Goal: Transaction & Acquisition: Purchase product/service

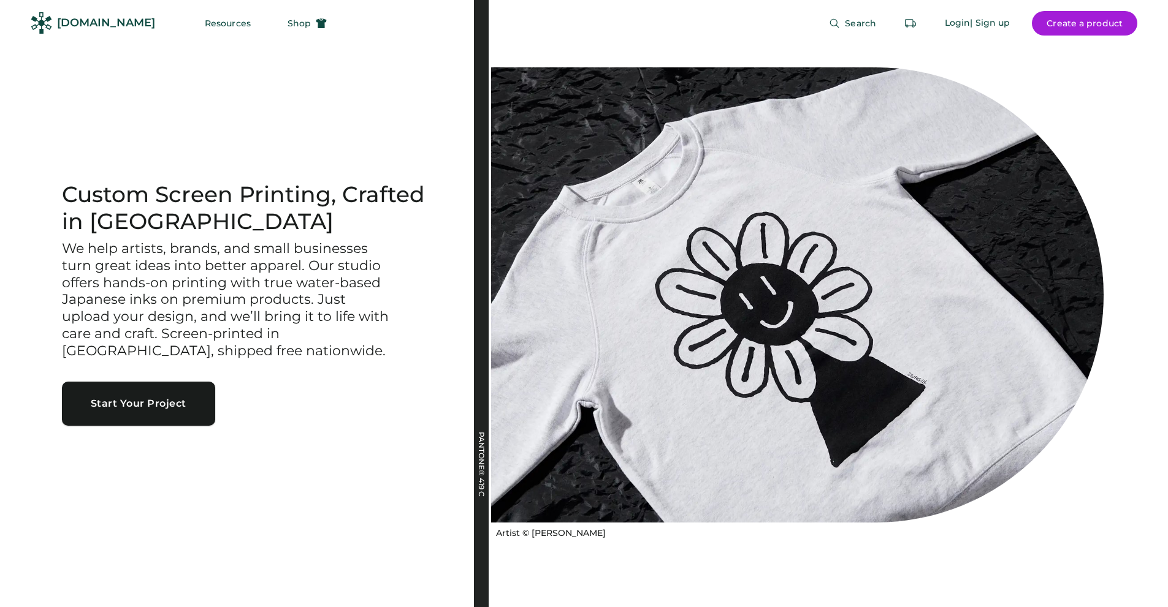
click at [104, 410] on button "Start Your Project" at bounding box center [138, 404] width 153 height 44
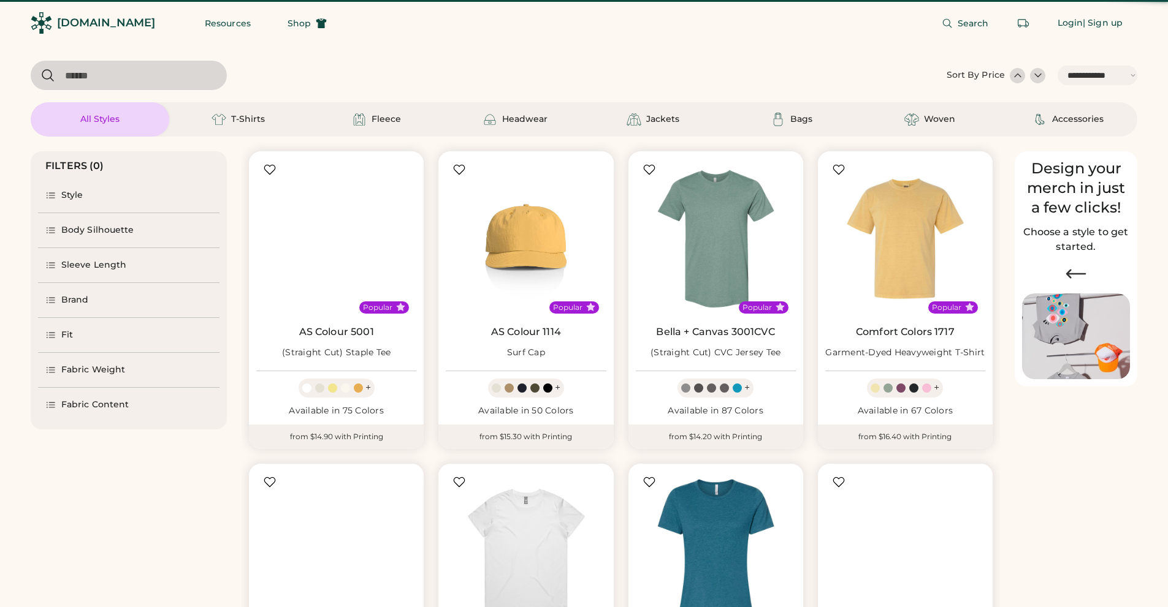
select select "*****"
select select "*"
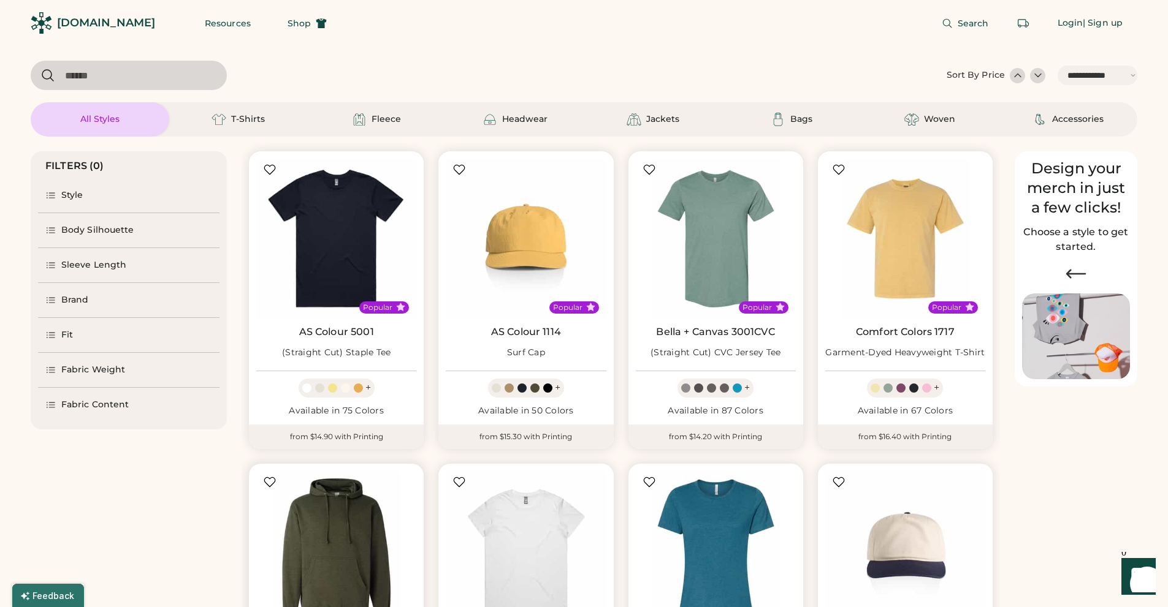
scroll to position [245, 0]
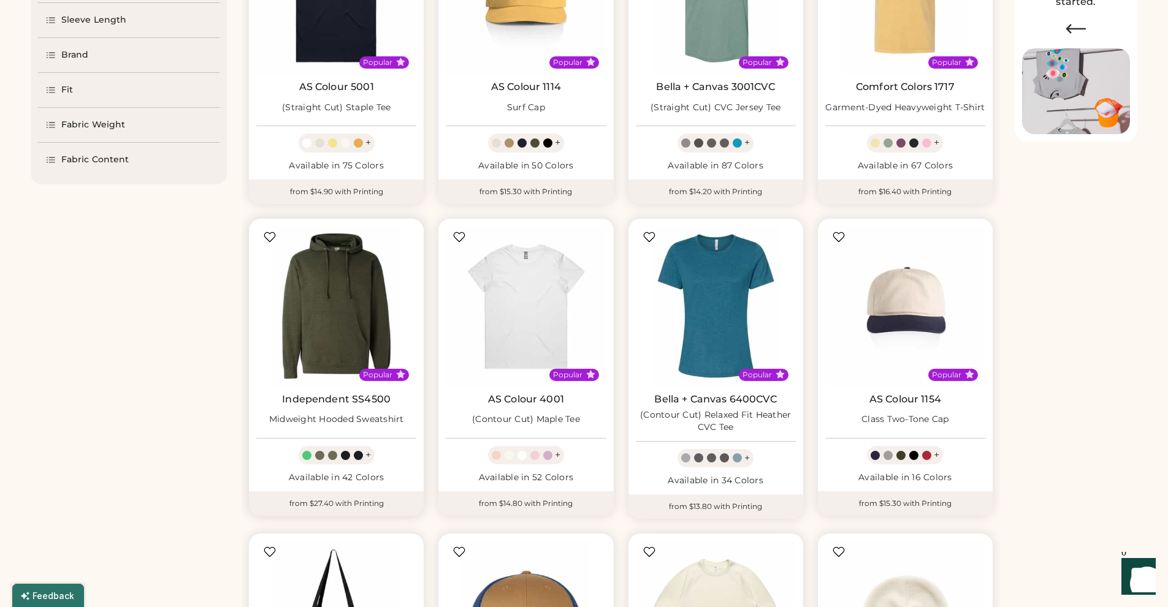
select select "*****"
select select "*"
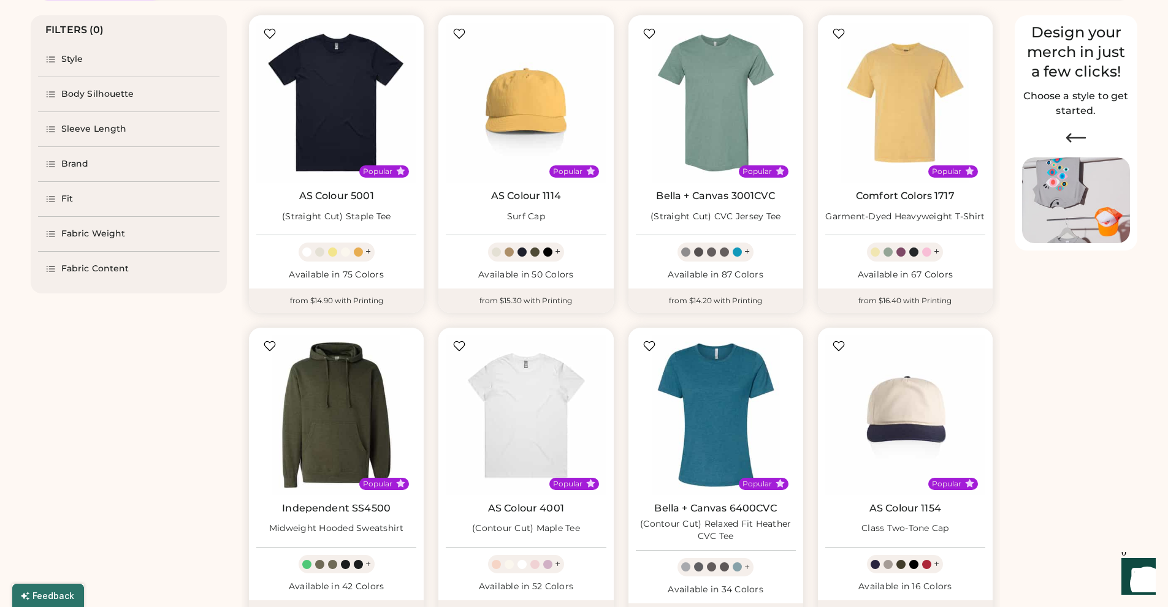
scroll to position [0, 0]
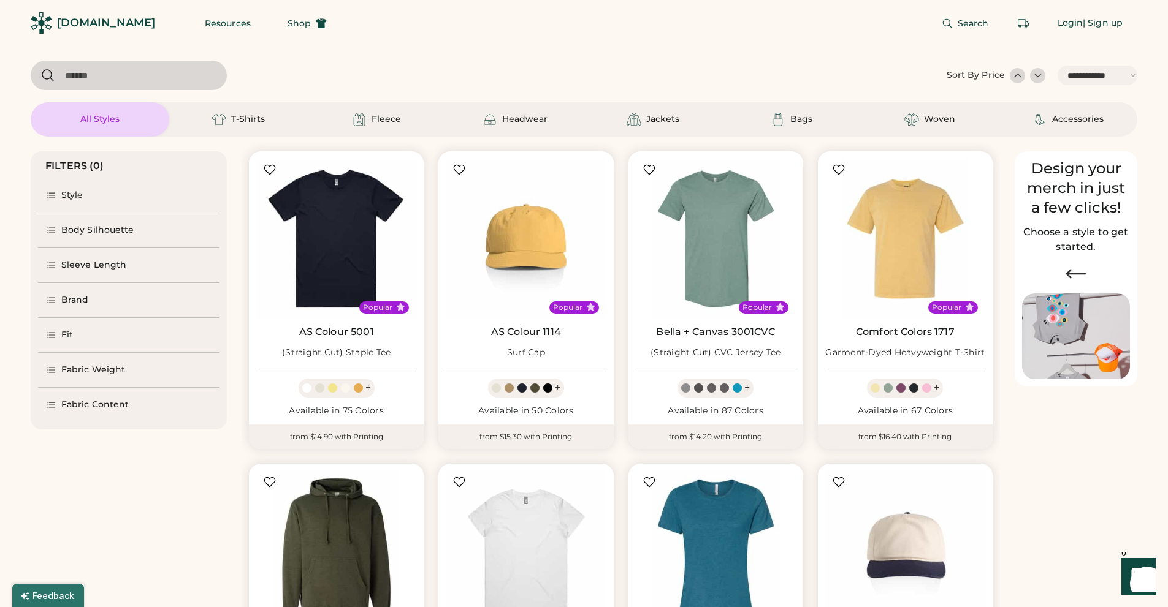
click at [72, 297] on div "Brand" at bounding box center [75, 300] width 28 height 12
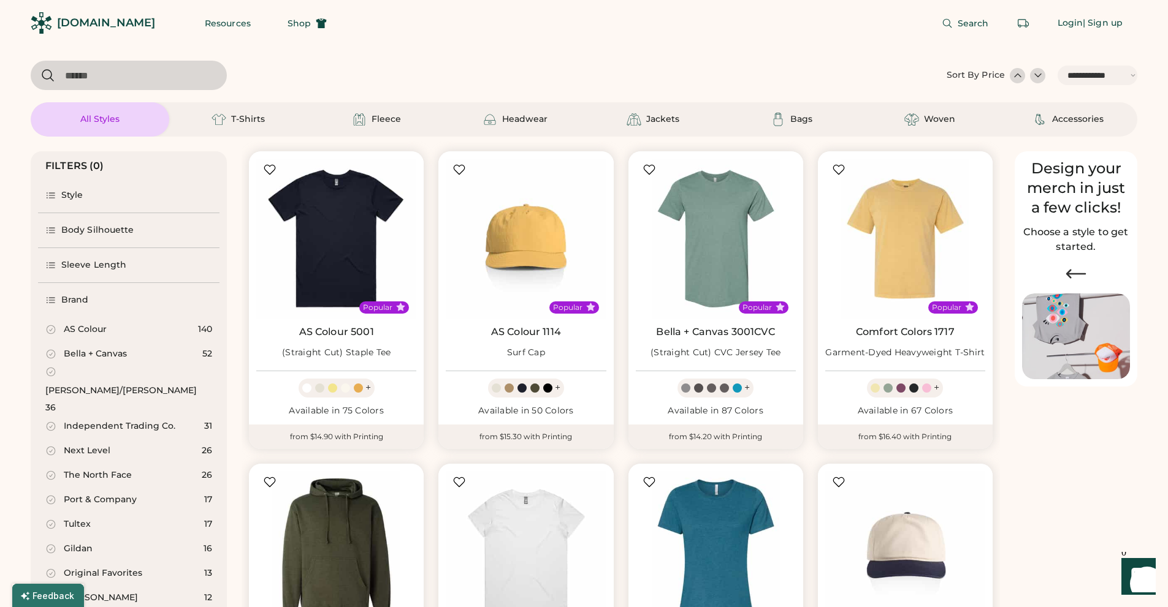
click at [66, 76] on input "input" at bounding box center [129, 75] width 196 height 29
type input "***"
select select "*"
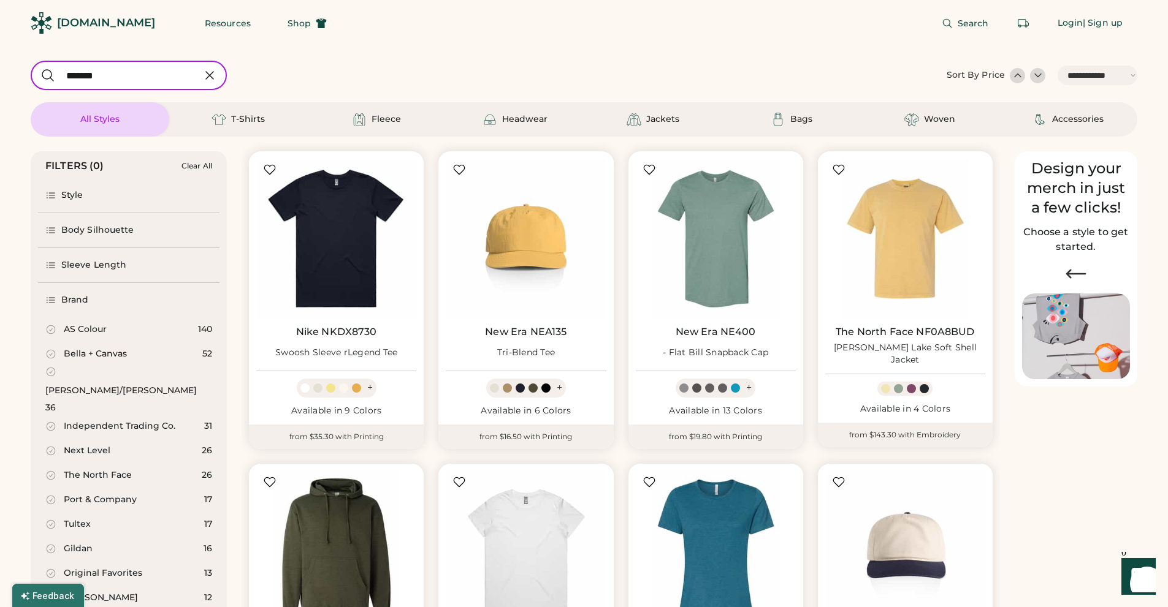
type input "*******"
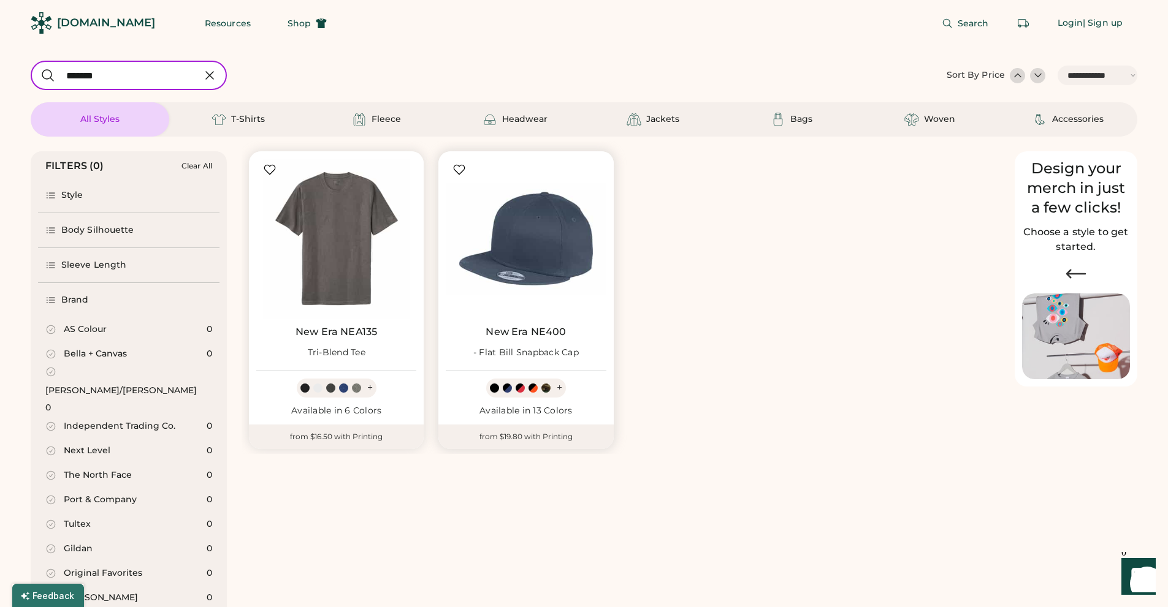
click at [559, 389] on div "+" at bounding box center [560, 387] width 6 height 13
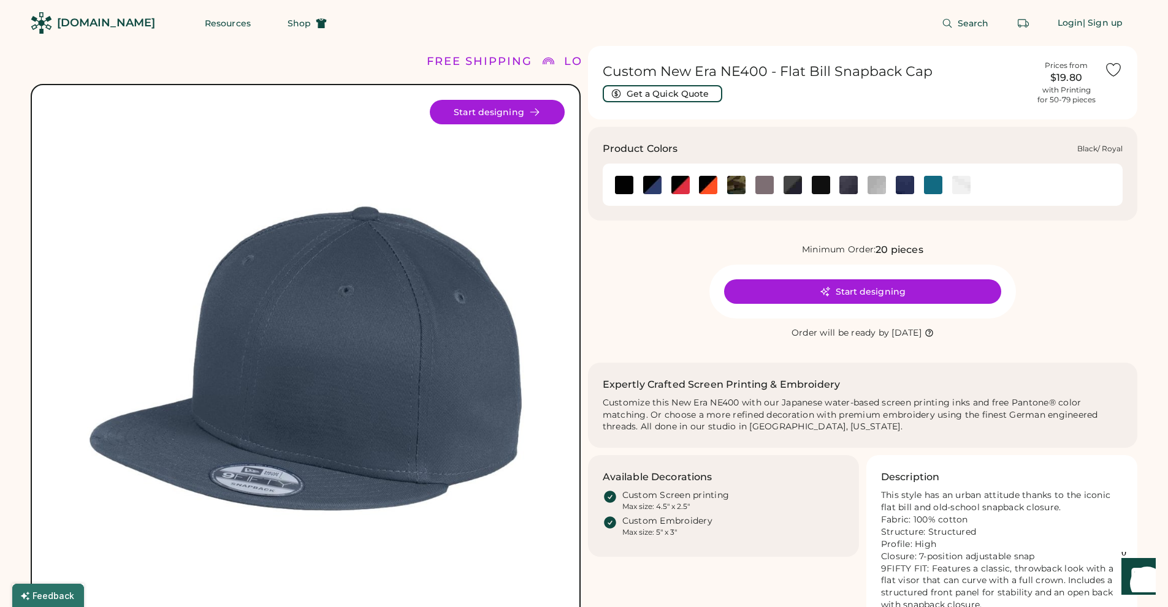
click at [650, 182] on img at bounding box center [652, 185] width 18 height 18
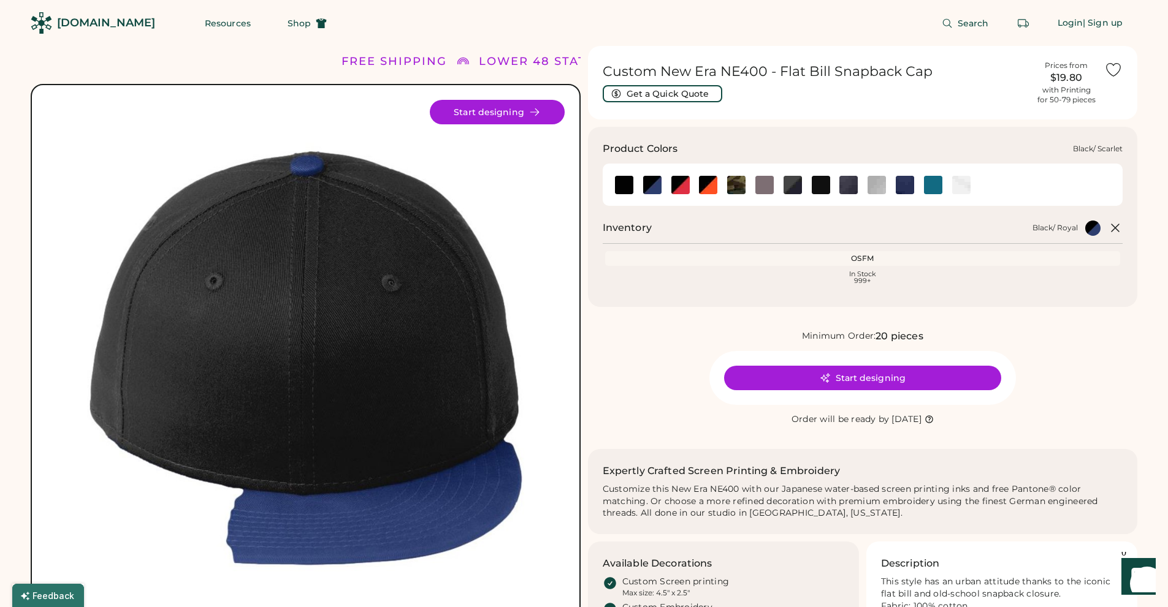
click at [674, 181] on img at bounding box center [680, 185] width 18 height 18
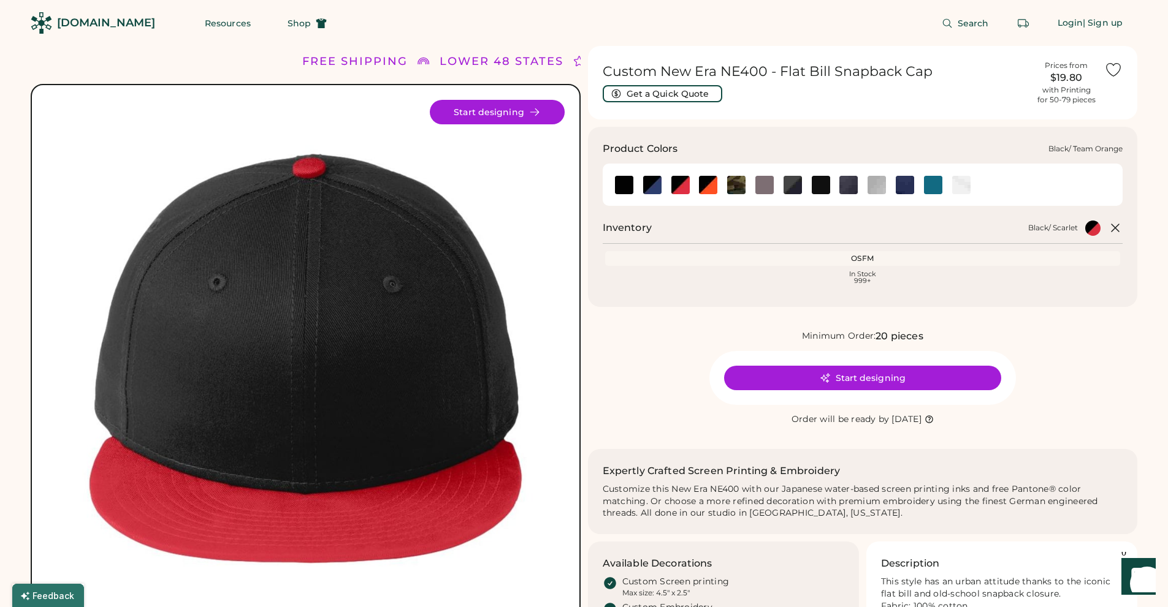
click at [712, 183] on img at bounding box center [708, 185] width 18 height 18
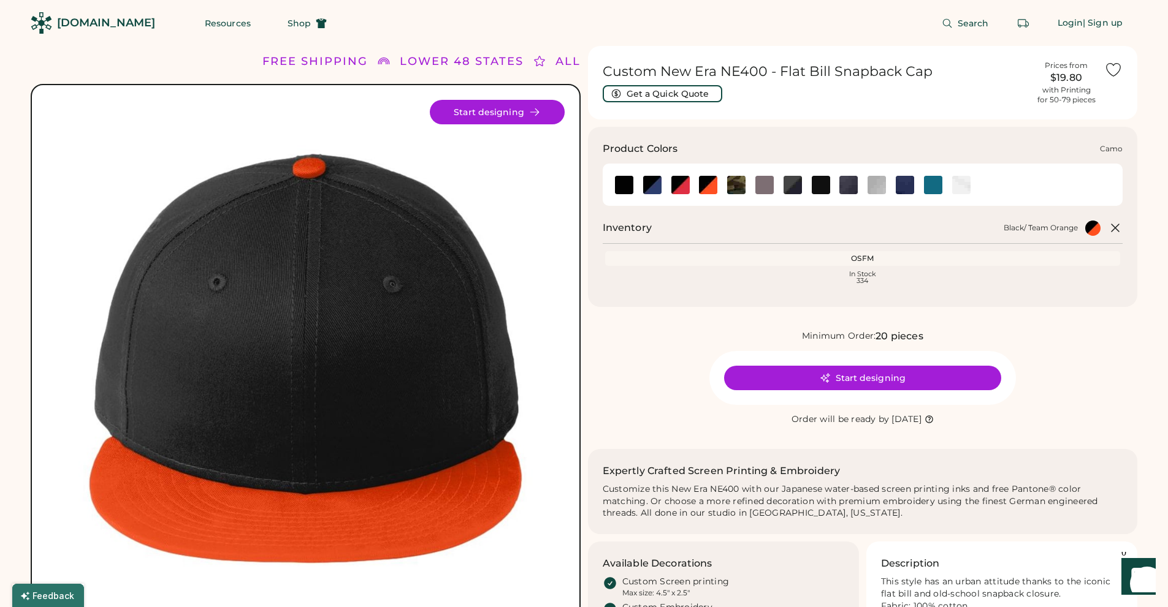
click at [743, 182] on img at bounding box center [736, 185] width 18 height 18
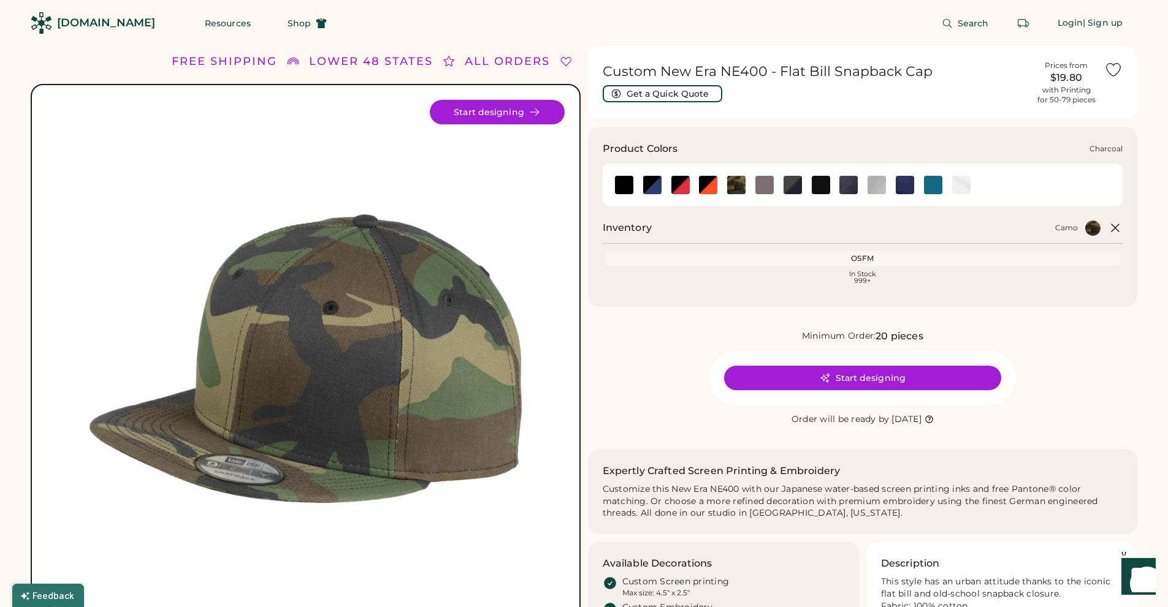
click at [764, 184] on img at bounding box center [764, 185] width 18 height 18
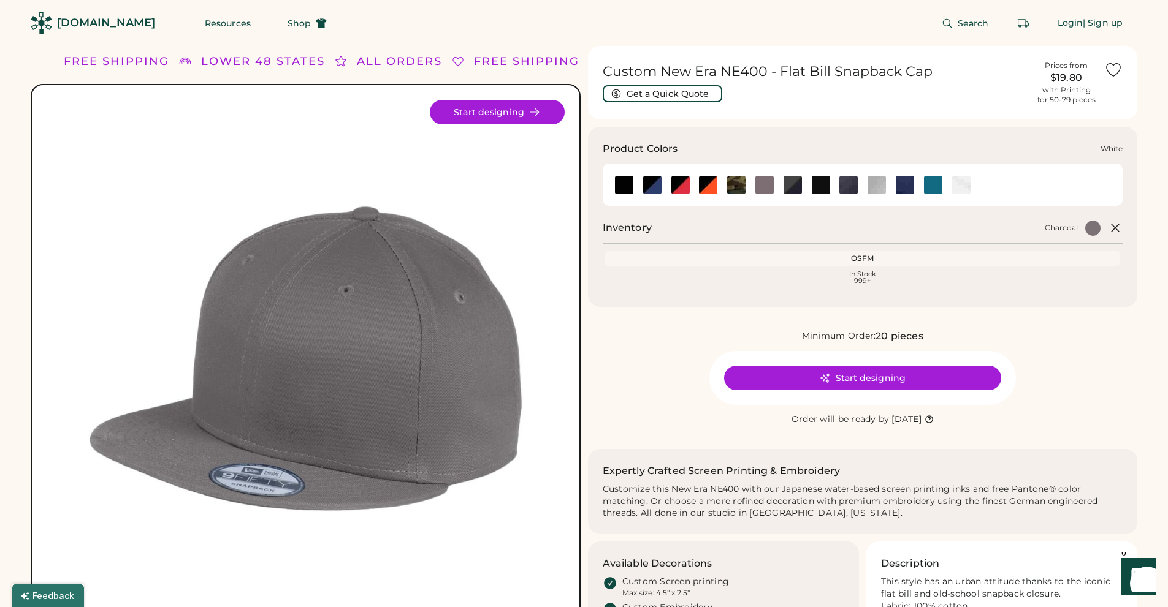
click at [956, 186] on img at bounding box center [961, 185] width 18 height 18
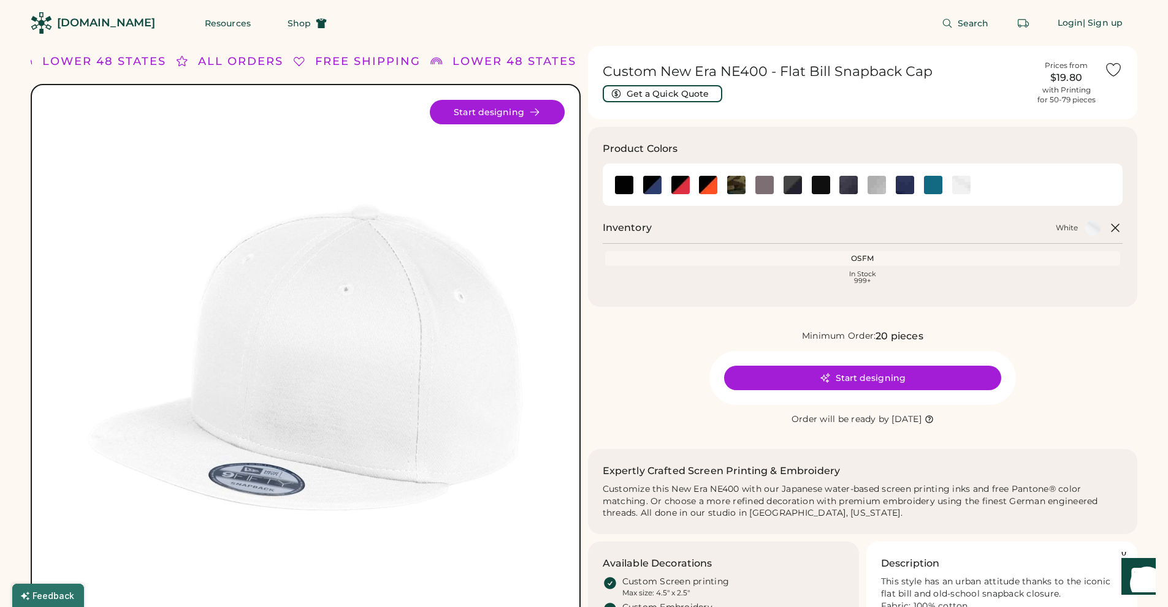
click at [1115, 226] on icon at bounding box center [1115, 228] width 15 height 15
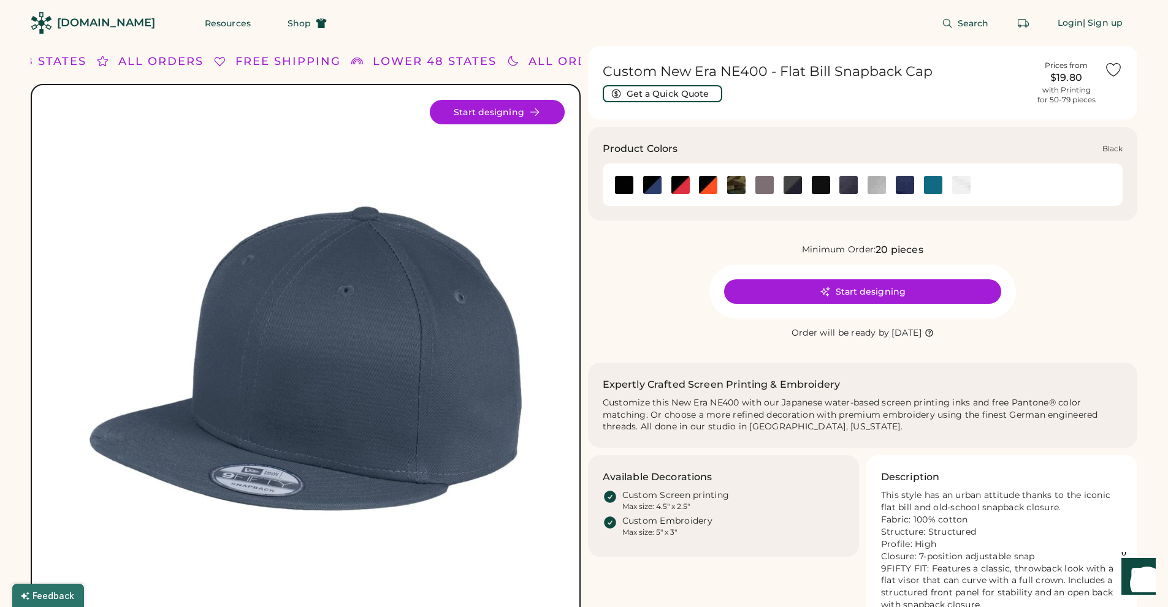
click at [627, 181] on img at bounding box center [624, 185] width 18 height 18
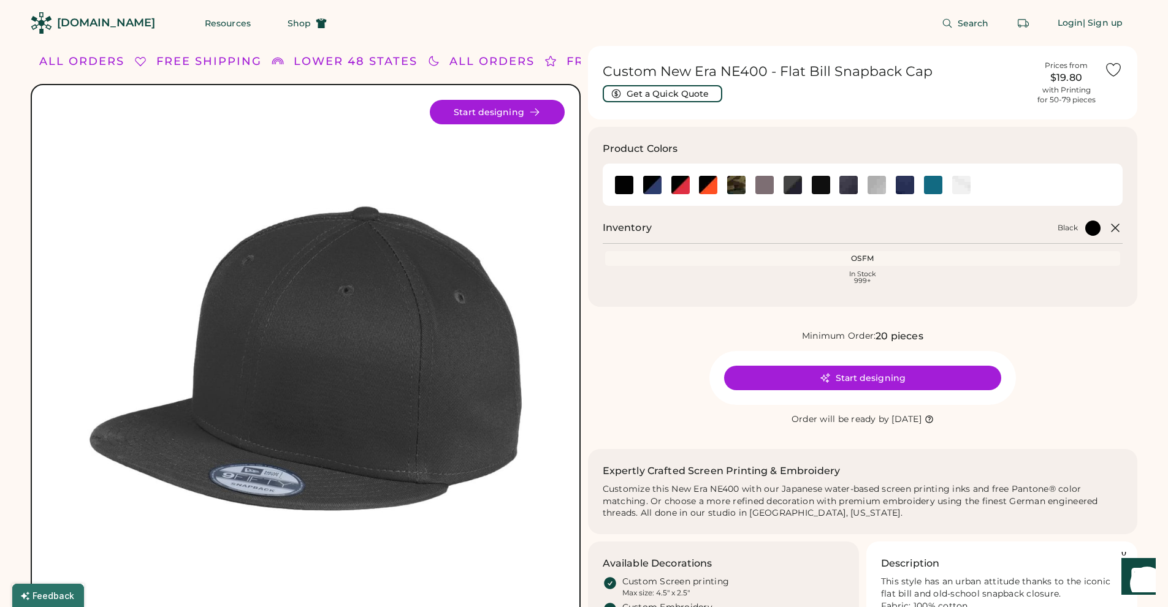
click at [1117, 224] on icon at bounding box center [1115, 228] width 15 height 15
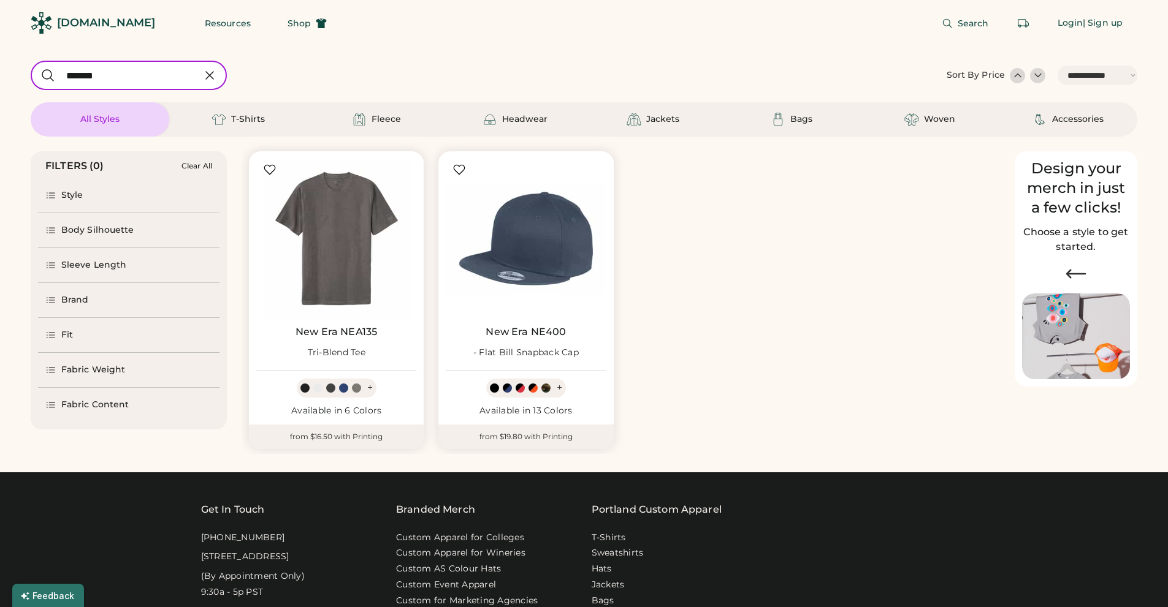
select select "*****"
click at [72, 300] on div "Brand" at bounding box center [75, 300] width 28 height 12
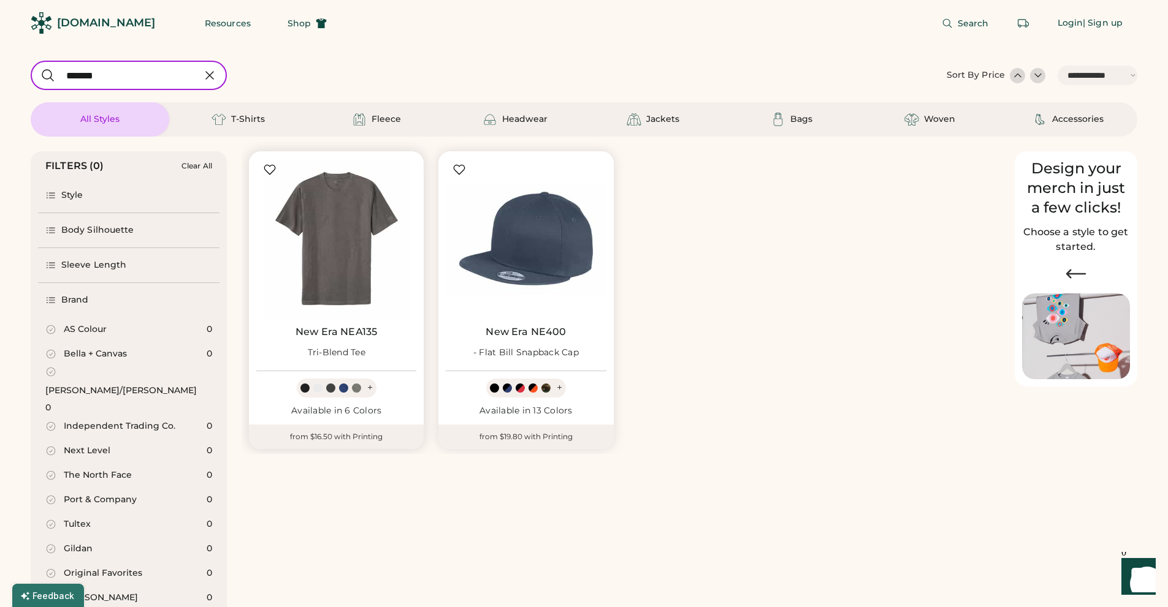
click at [369, 388] on div "+" at bounding box center [370, 387] width 6 height 13
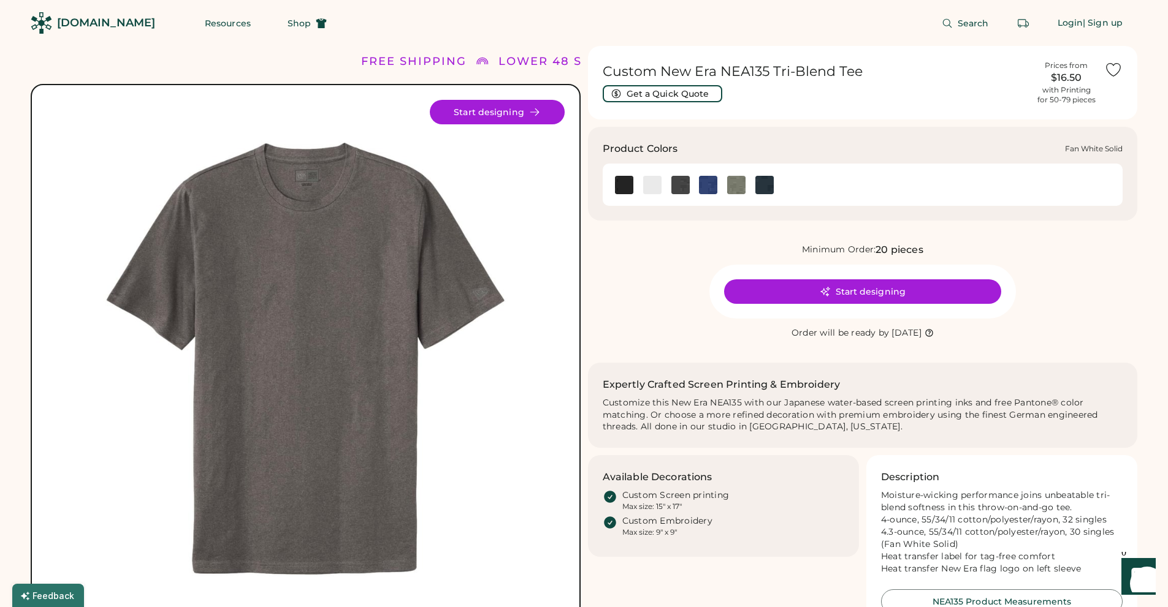
click at [650, 184] on img at bounding box center [652, 185] width 18 height 18
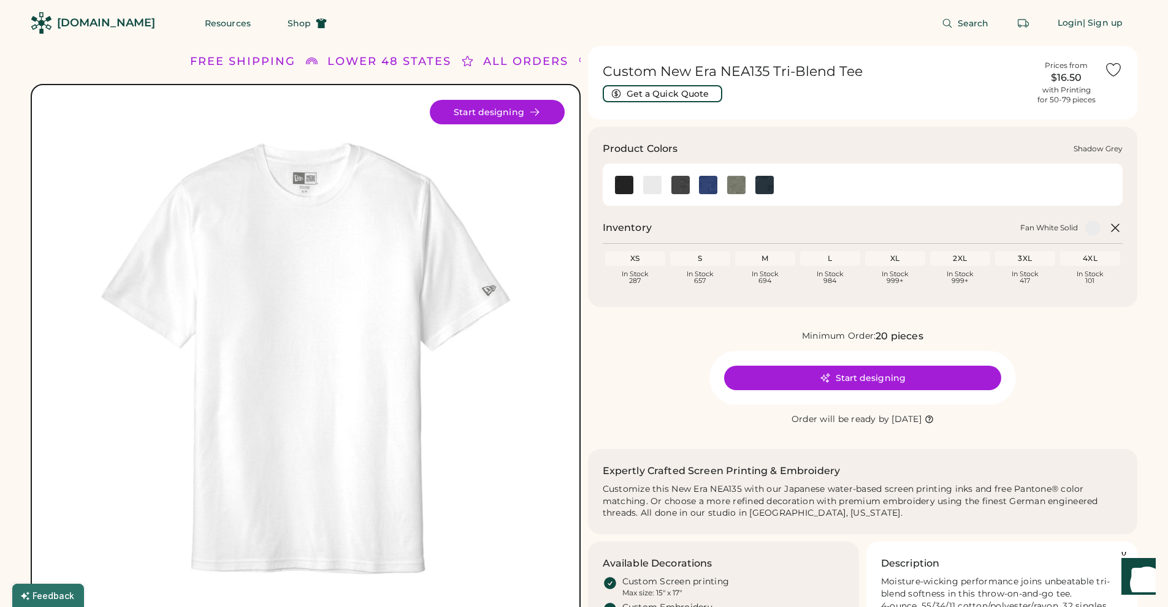
click at [732, 188] on img at bounding box center [736, 185] width 18 height 18
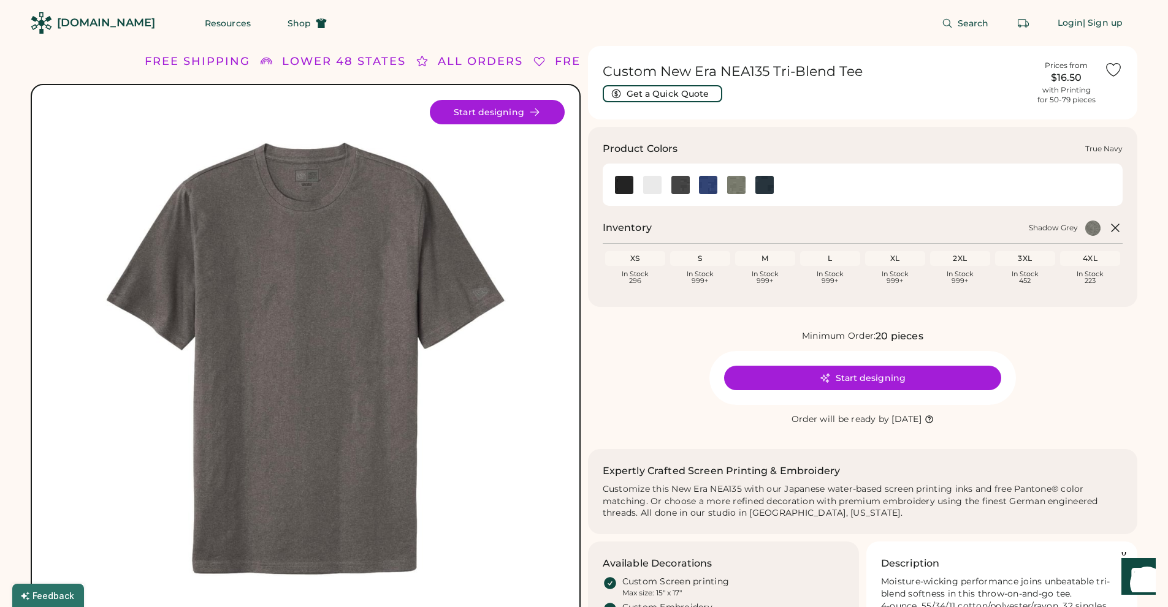
click at [760, 181] on img at bounding box center [764, 185] width 18 height 18
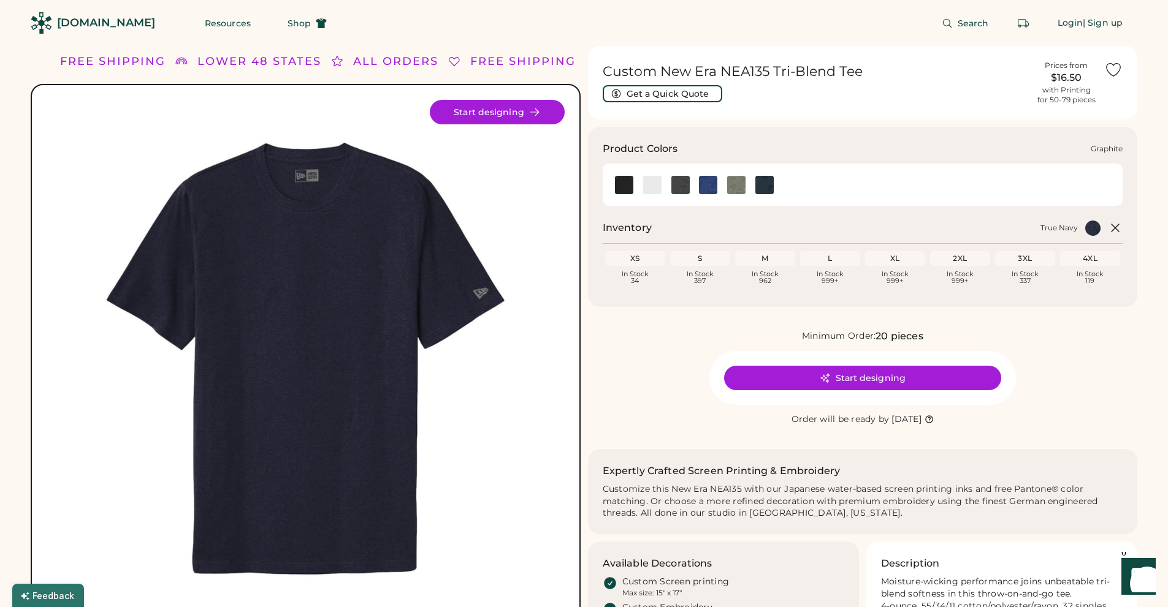
click at [677, 187] on img at bounding box center [680, 185] width 18 height 18
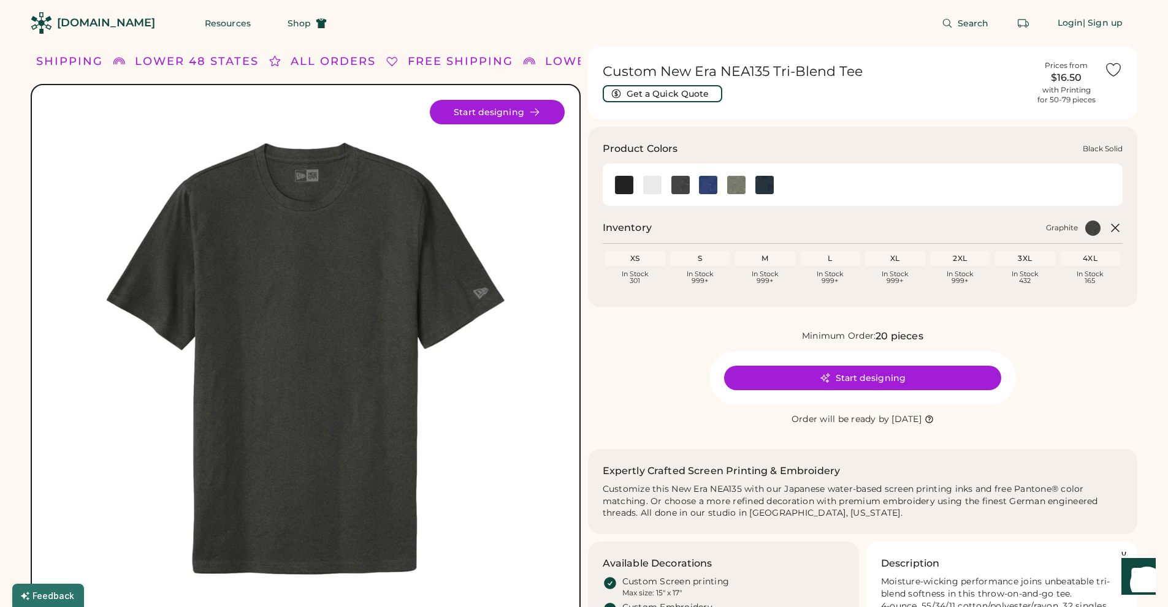
click at [624, 188] on img at bounding box center [624, 185] width 18 height 18
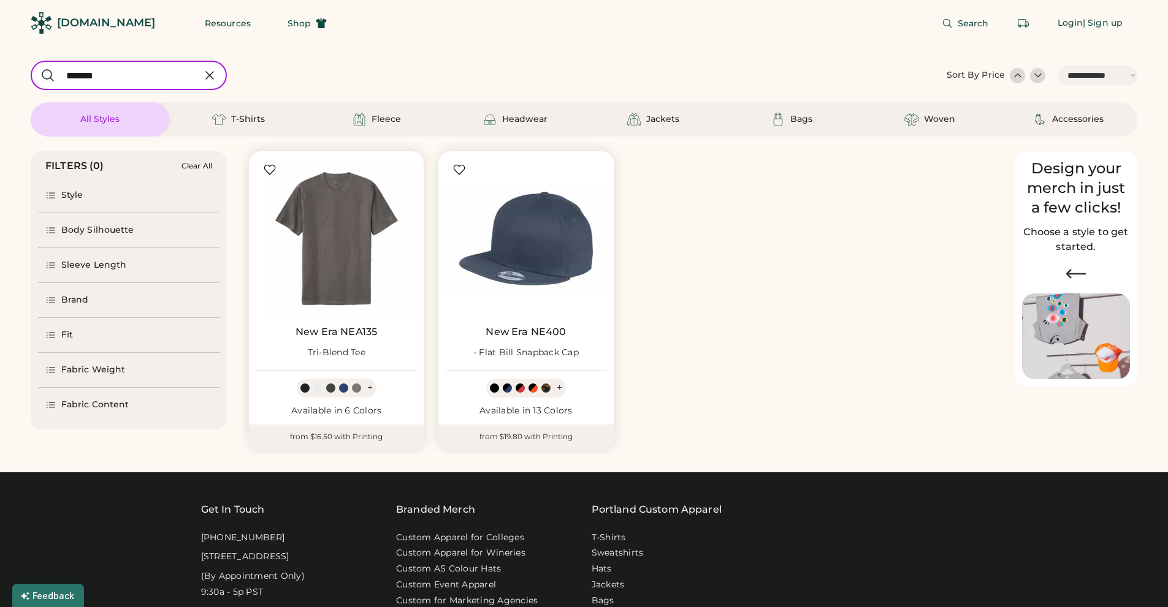
select select "*****"
click at [72, 297] on div "Brand" at bounding box center [75, 300] width 28 height 12
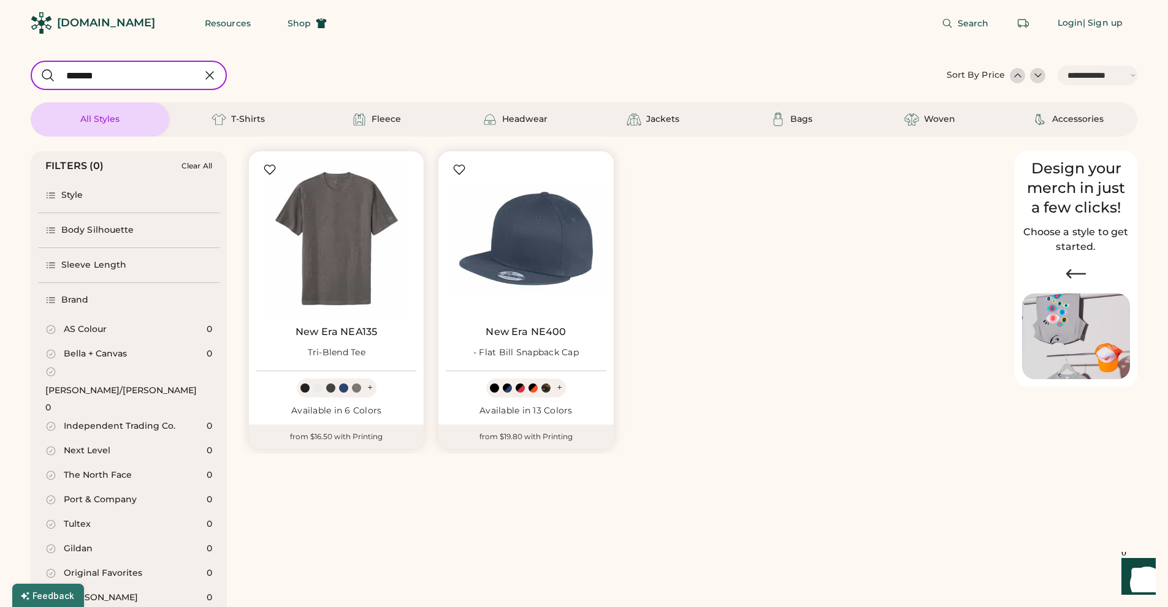
scroll to position [245, 0]
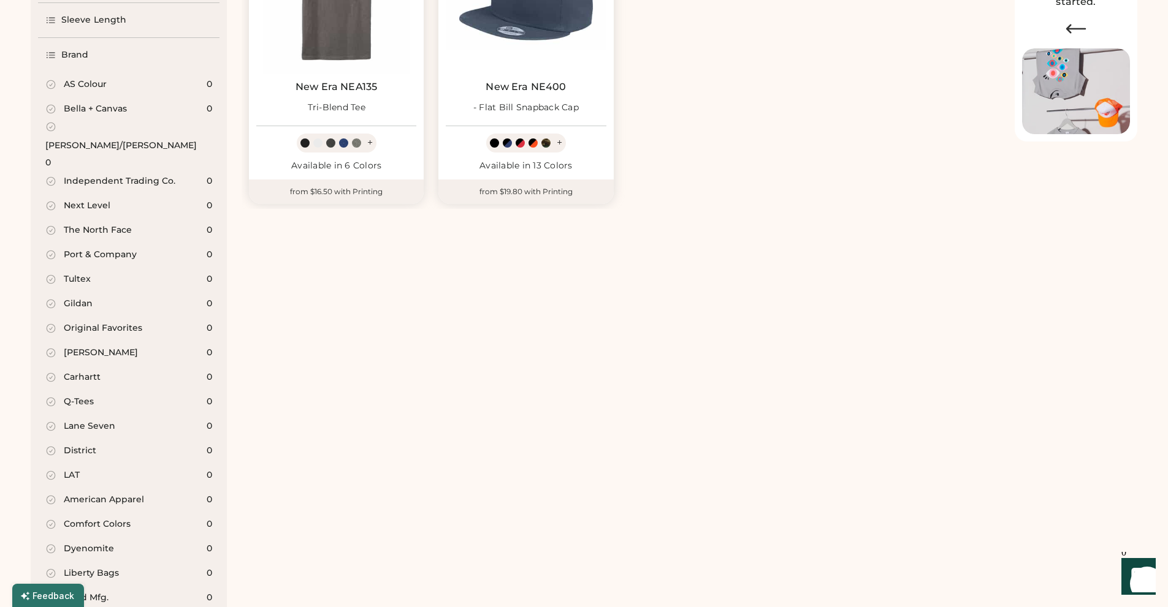
select select "*****"
click at [87, 140] on div "[PERSON_NAME]/[PERSON_NAME]" at bounding box center [120, 146] width 151 height 12
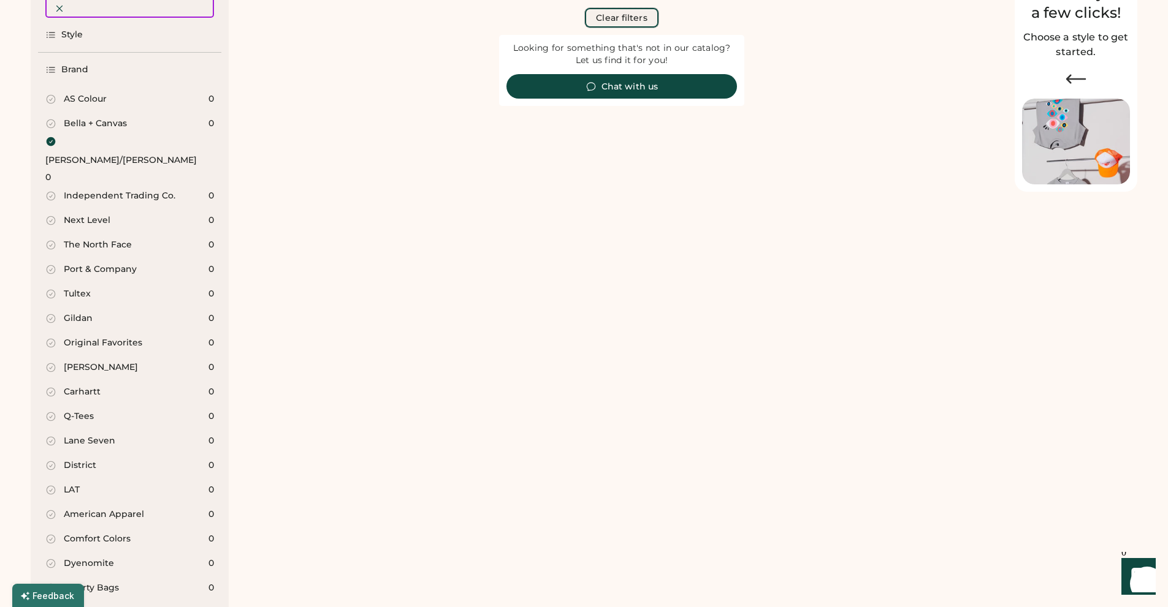
click at [621, 20] on button "Clear filters" at bounding box center [621, 18] width 73 height 20
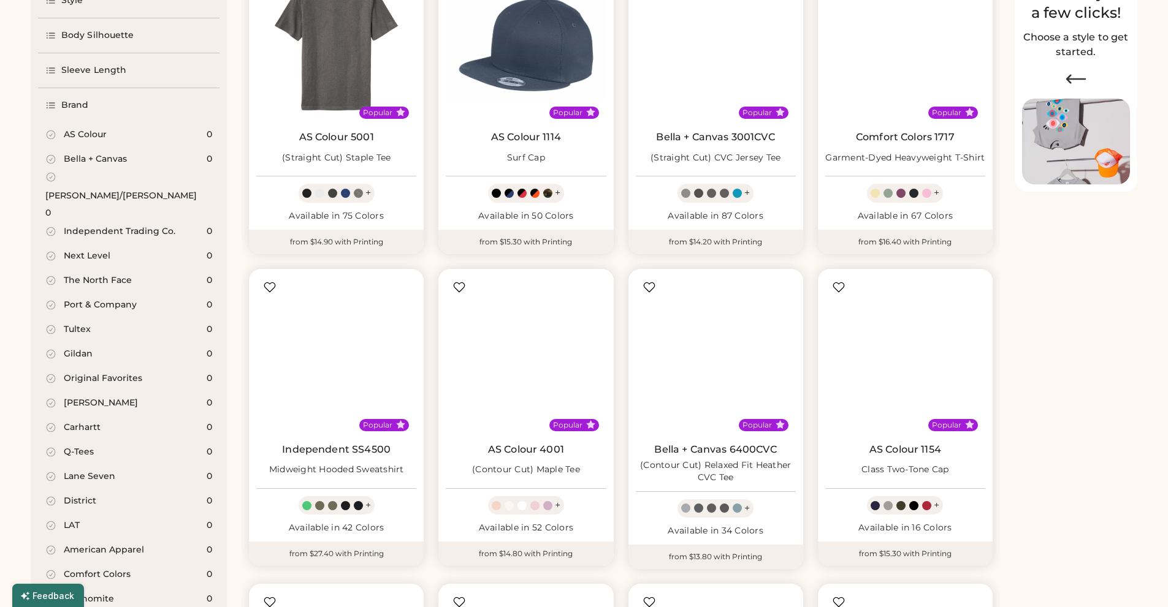
click at [79, 114] on div "Brand" at bounding box center [128, 105] width 181 height 34
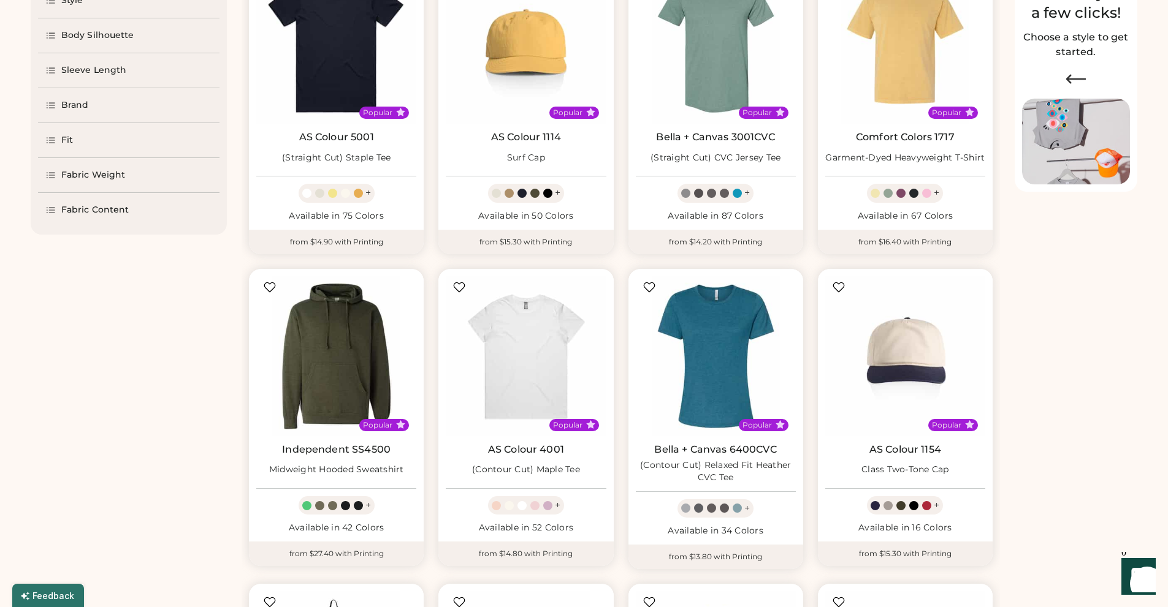
click at [72, 106] on div "Brand" at bounding box center [75, 105] width 28 height 12
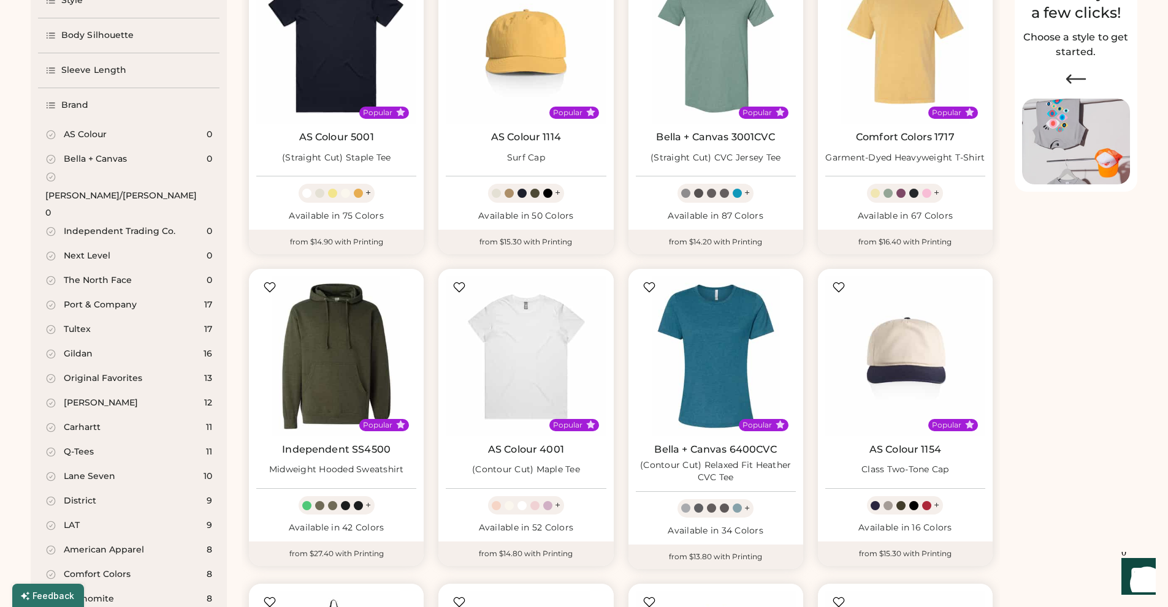
click at [77, 190] on div "[PERSON_NAME]/[PERSON_NAME]" at bounding box center [120, 196] width 151 height 12
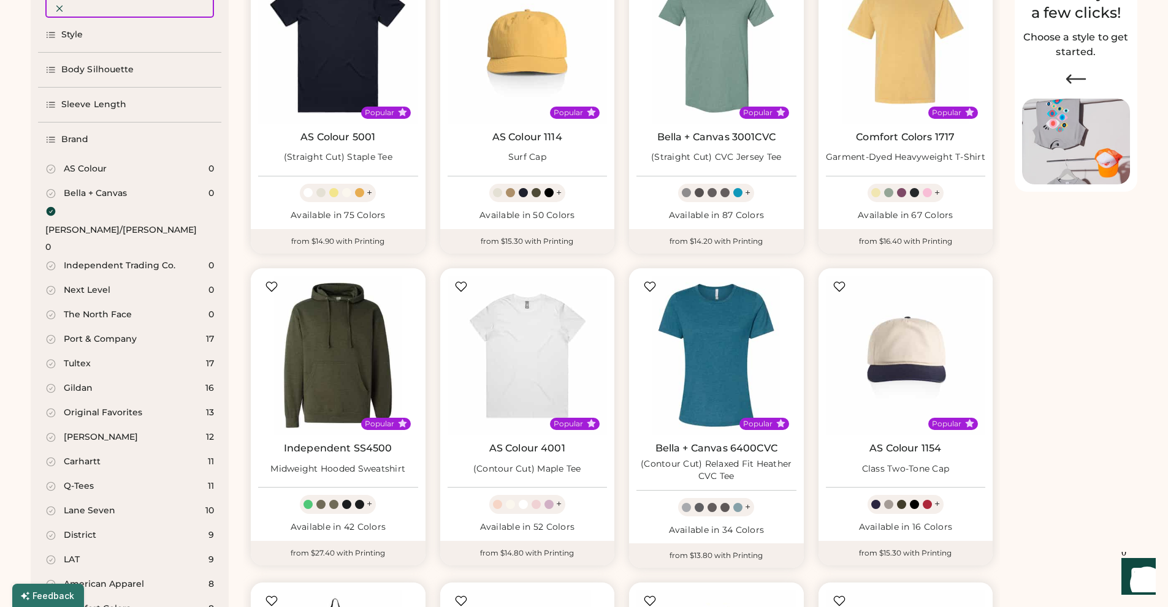
scroll to position [215, 0]
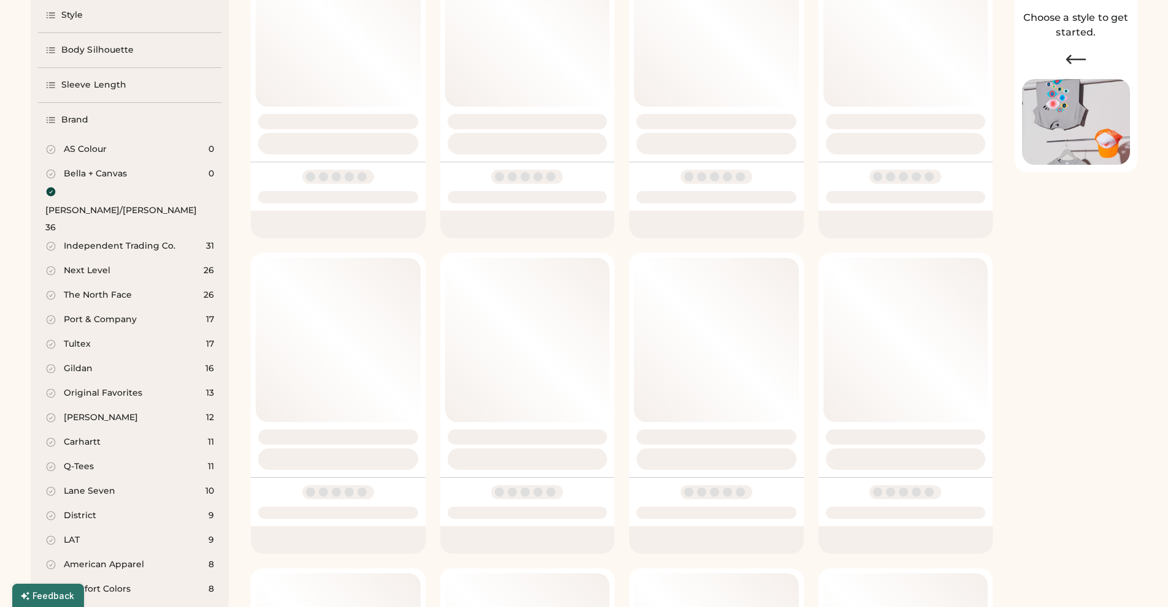
select select "*"
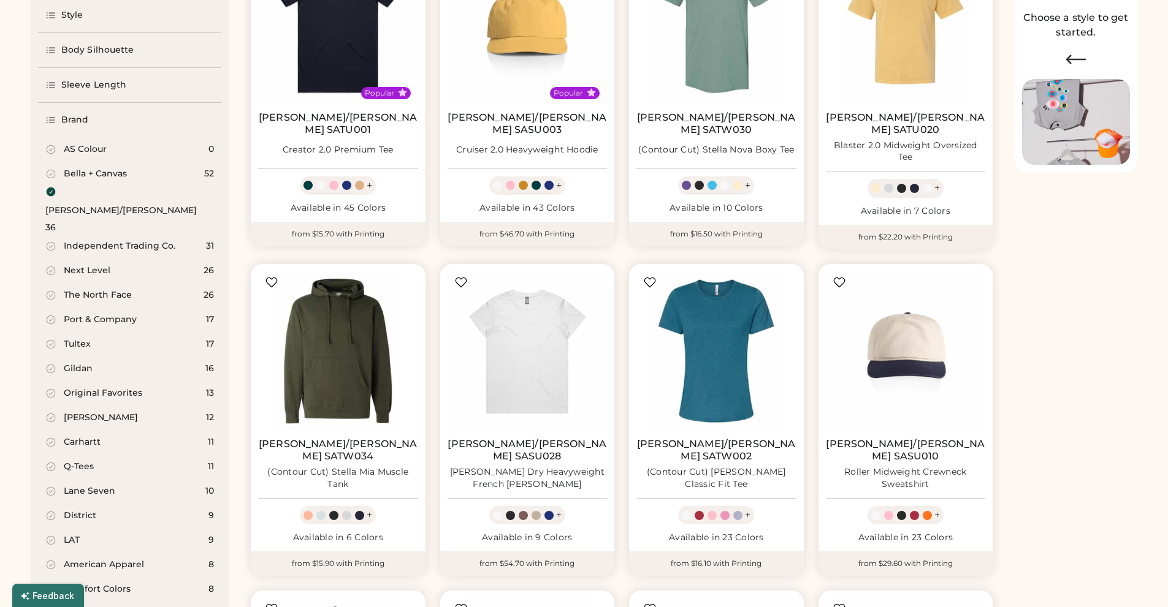
scroll to position [0, 0]
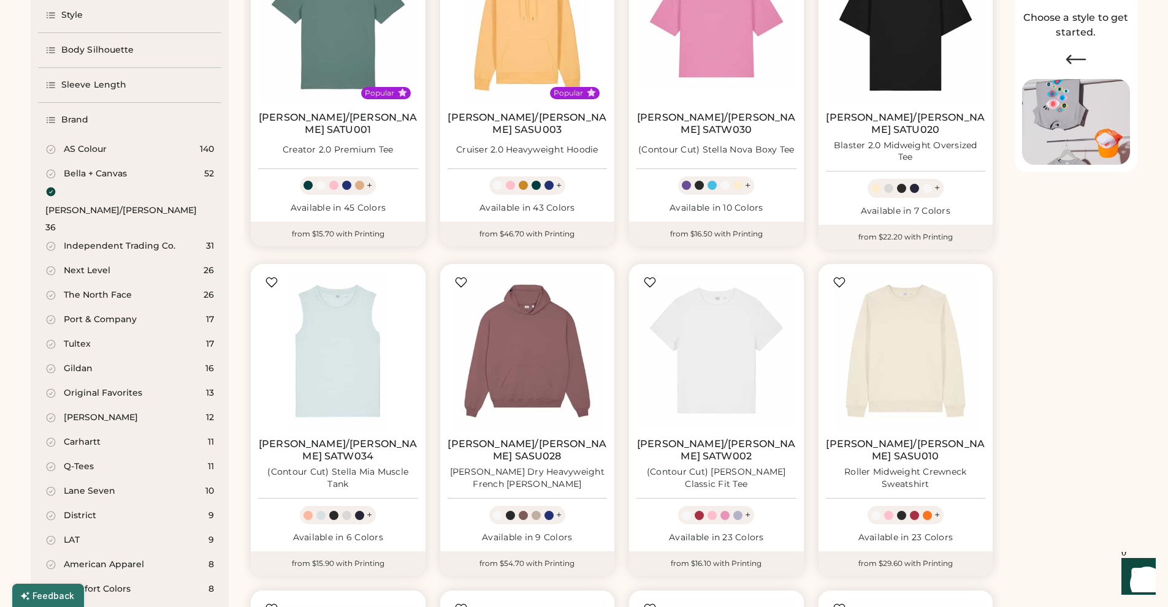
click at [328, 115] on link "Stanley/Stella SATU001" at bounding box center [338, 124] width 160 height 25
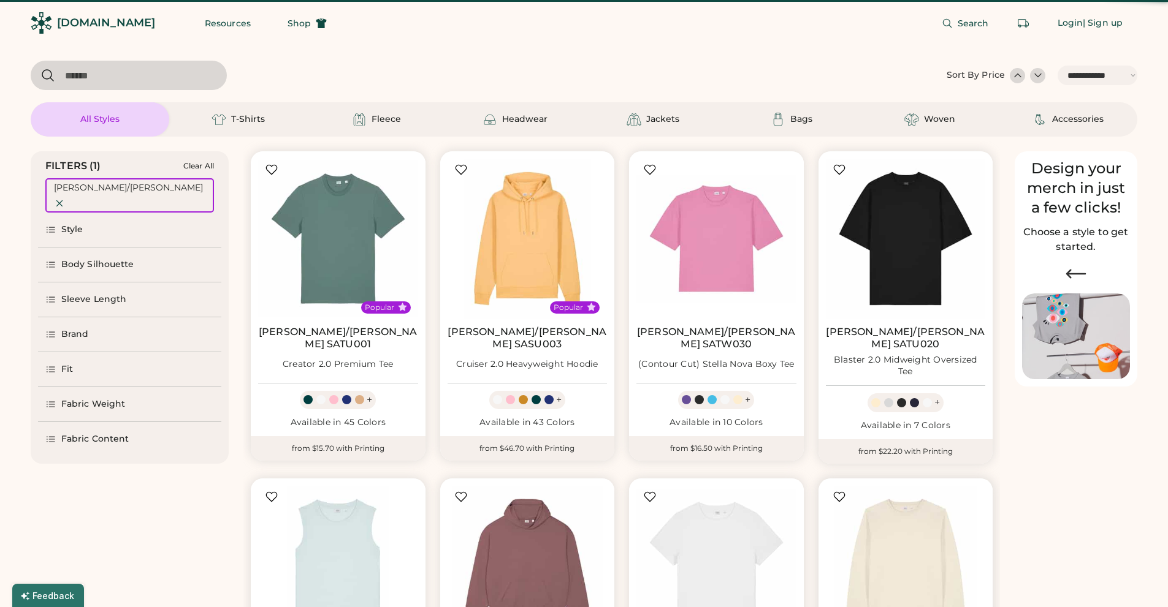
select select "*****"
select select "*"
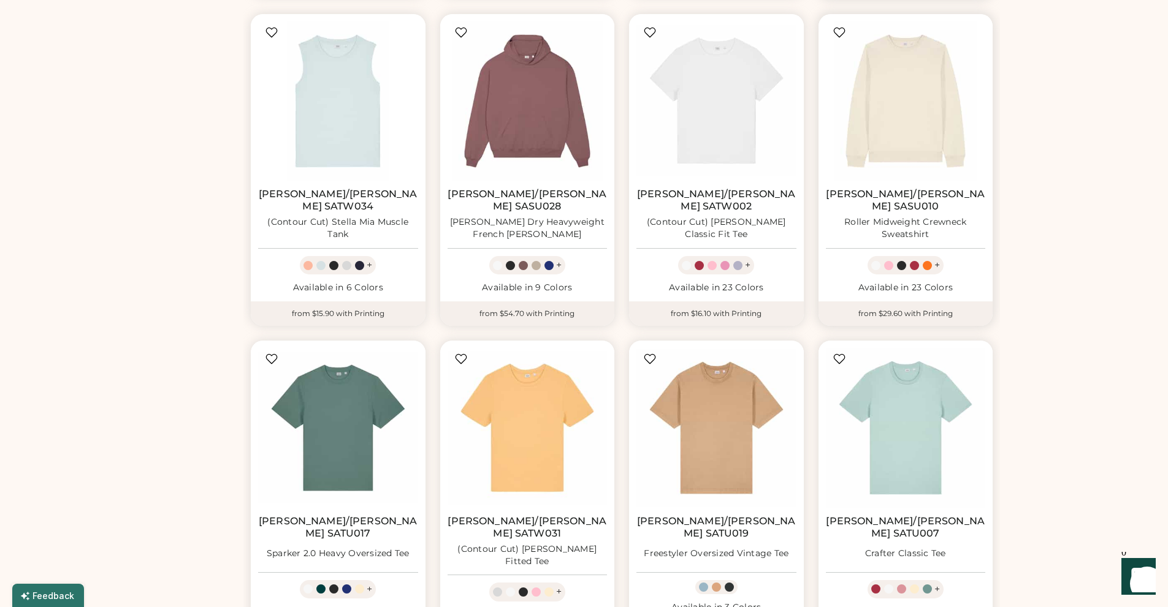
scroll to position [559, 0]
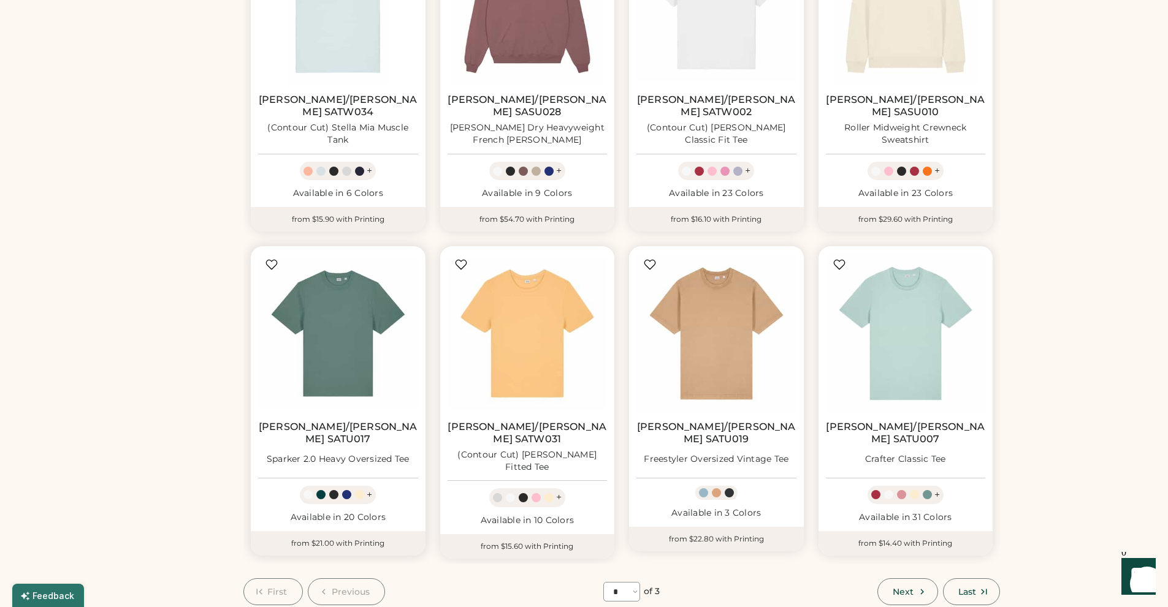
click at [305, 454] on div "Sparker 2.0 Heavy Oversized Tee" at bounding box center [338, 460] width 143 height 12
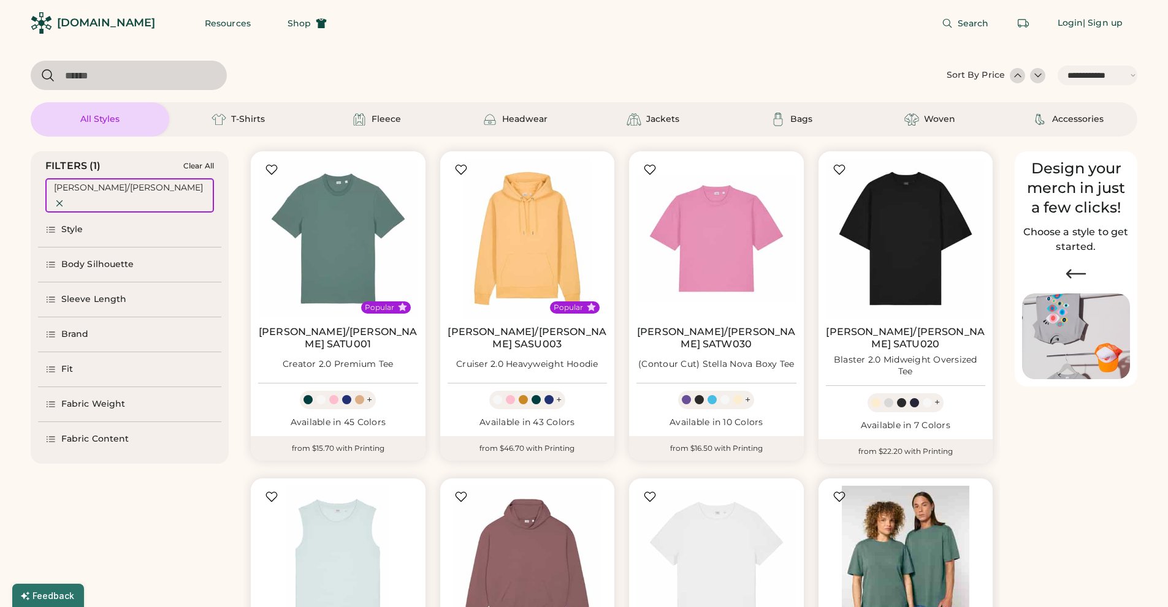
select select "*****"
select select "*"
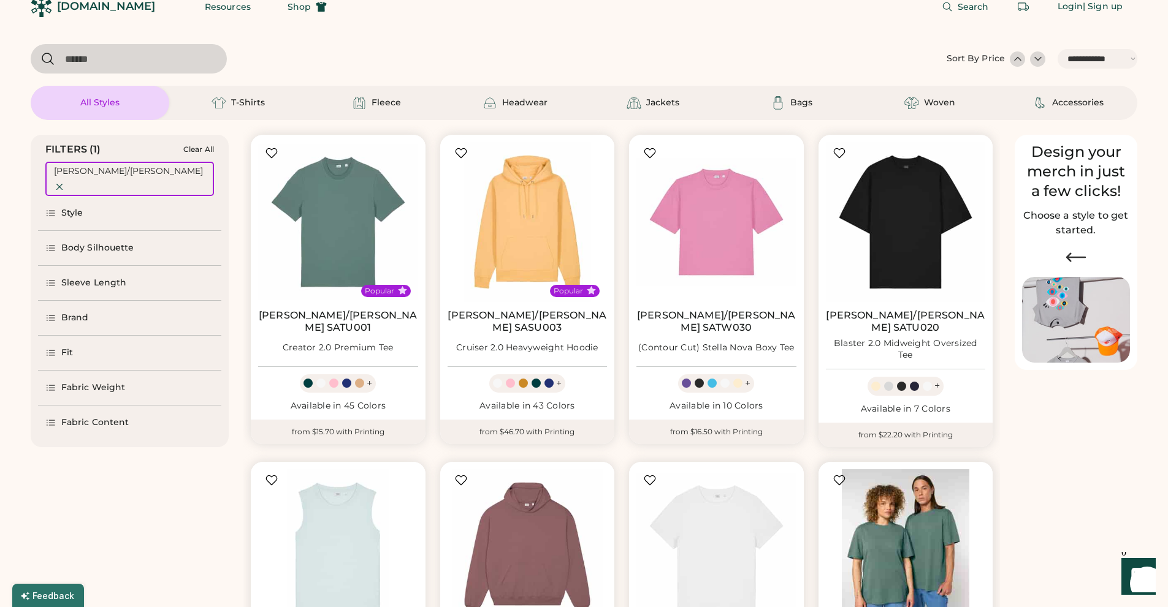
scroll to position [7, 0]
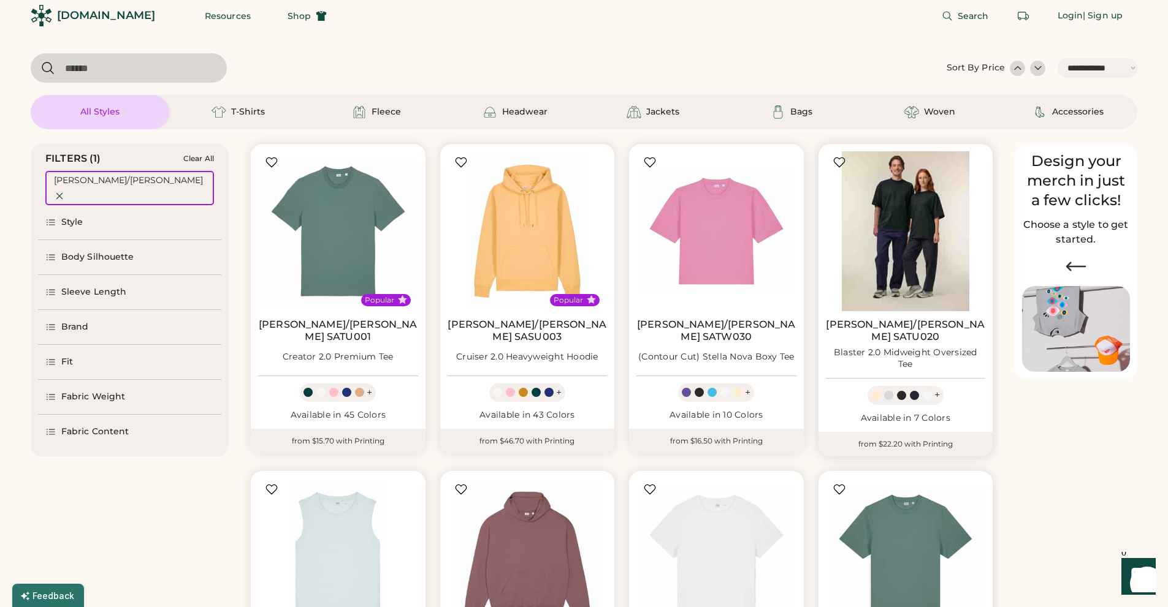
click at [900, 203] on img at bounding box center [906, 231] width 160 height 160
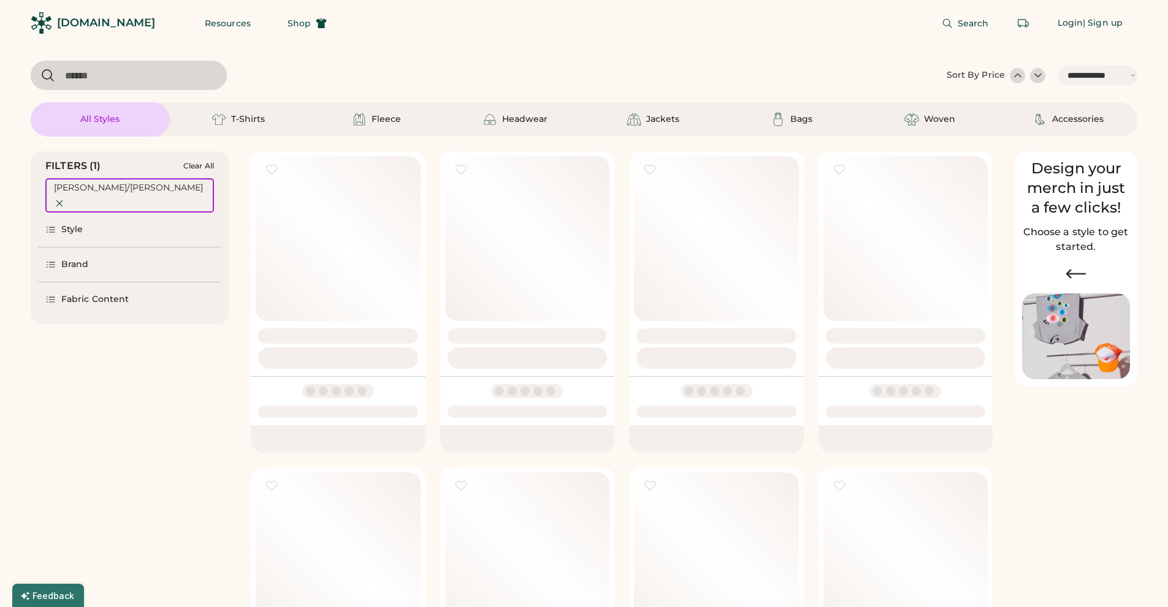
select select "*****"
select select "*"
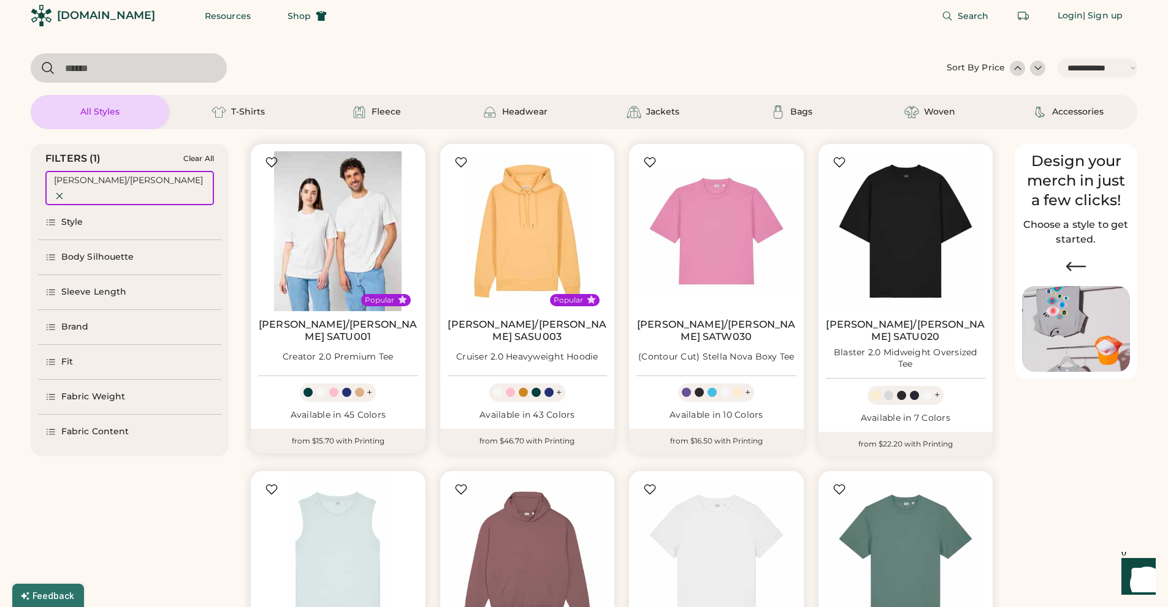
click at [324, 265] on img at bounding box center [338, 231] width 160 height 160
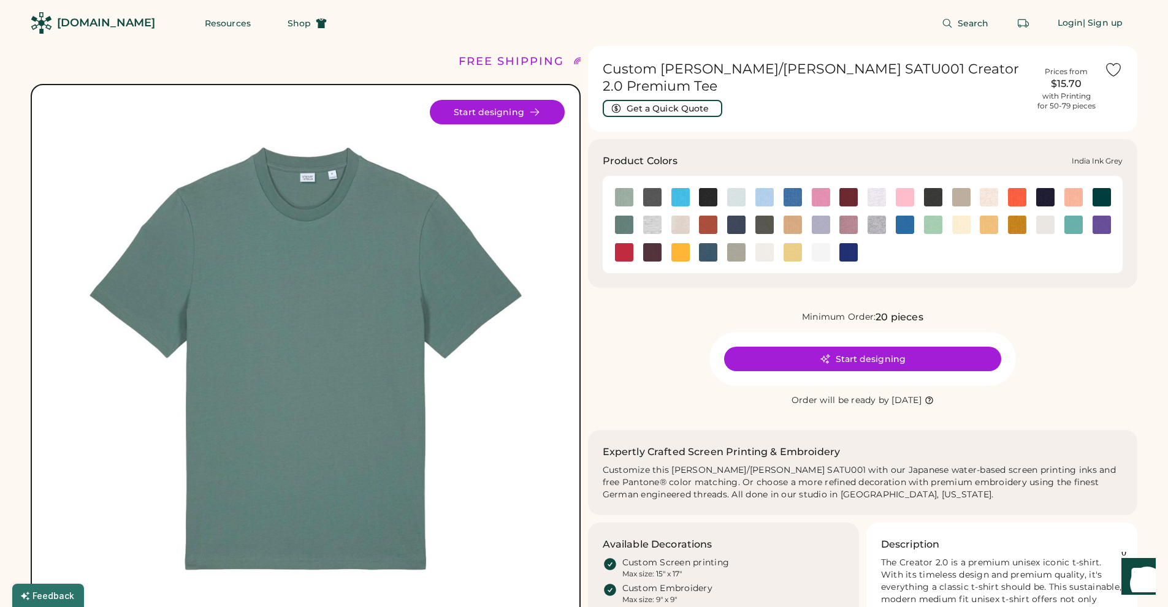
click at [739, 216] on img at bounding box center [736, 225] width 18 height 18
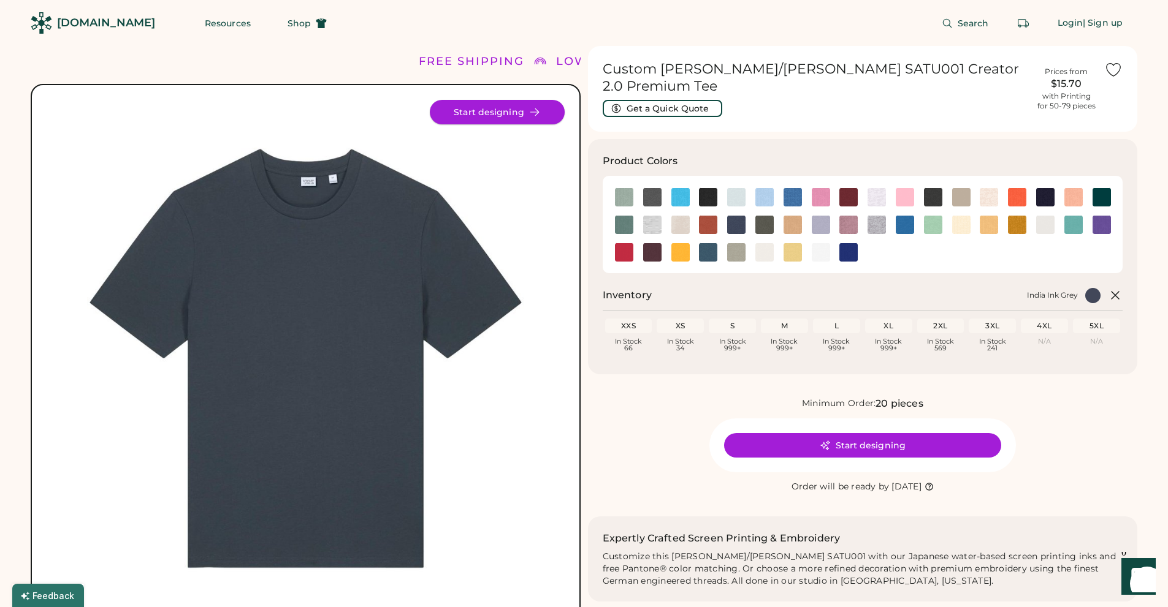
click at [509, 115] on button "Start designing" at bounding box center [497, 112] width 135 height 25
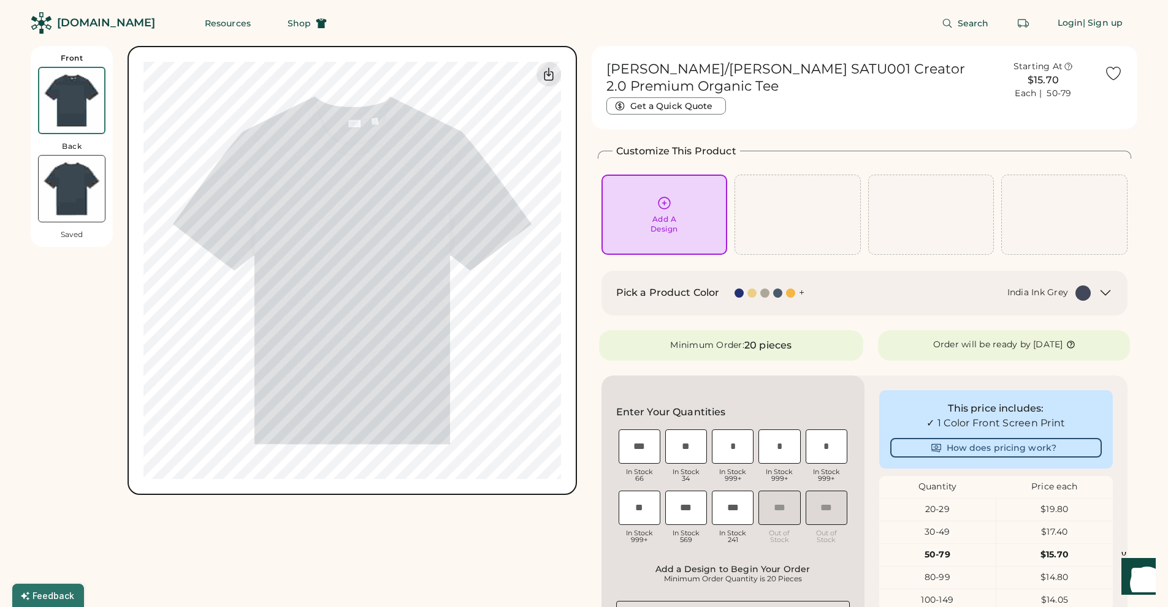
click at [64, 184] on img at bounding box center [72, 189] width 66 height 66
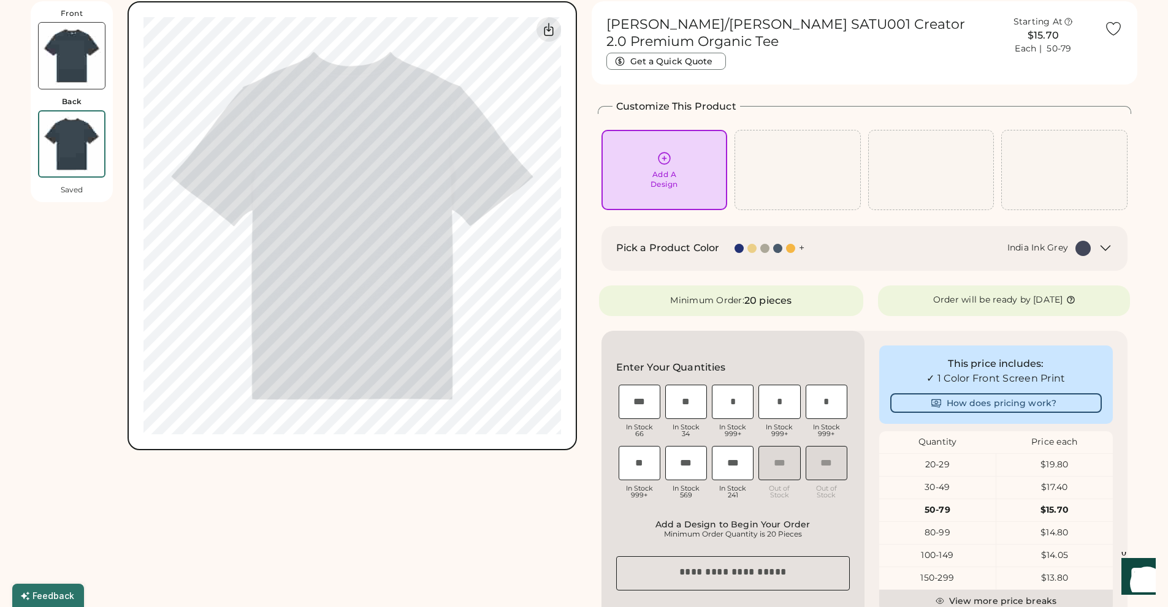
scroll to position [46, 0]
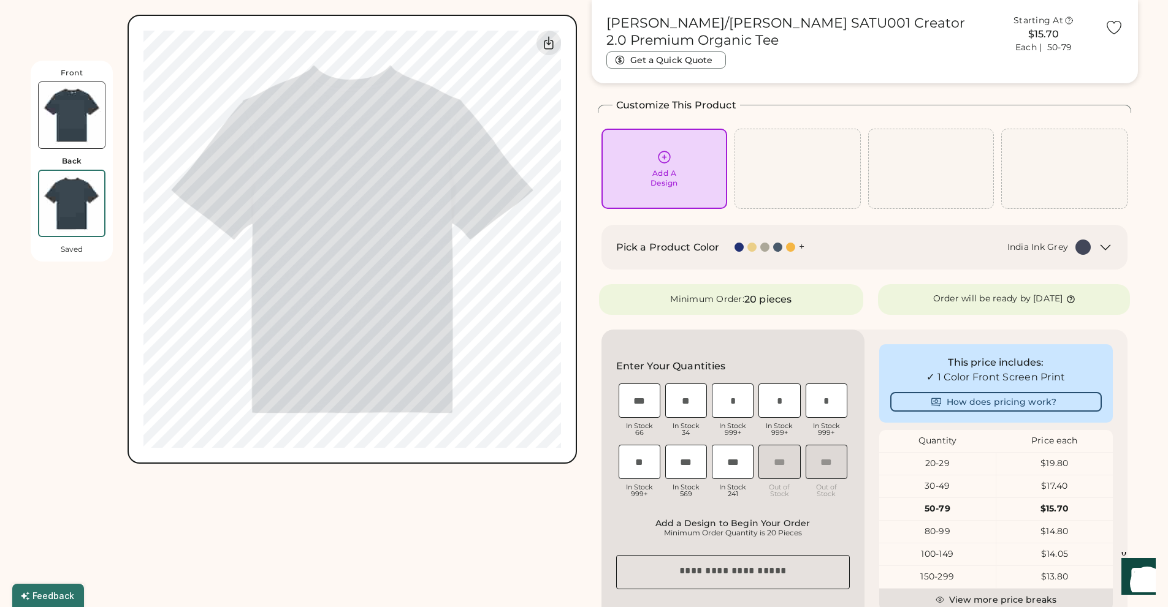
click at [665, 159] on icon at bounding box center [663, 157] width 15 height 15
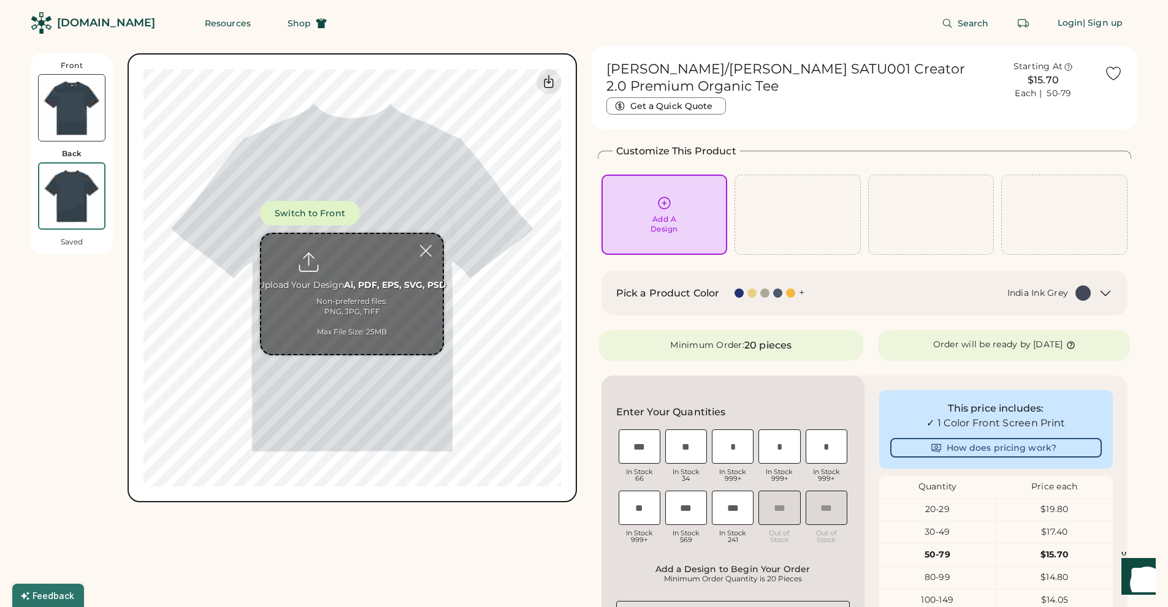
scroll to position [0, 0]
click at [347, 284] on input "file" at bounding box center [351, 294] width 181 height 120
type input "**********"
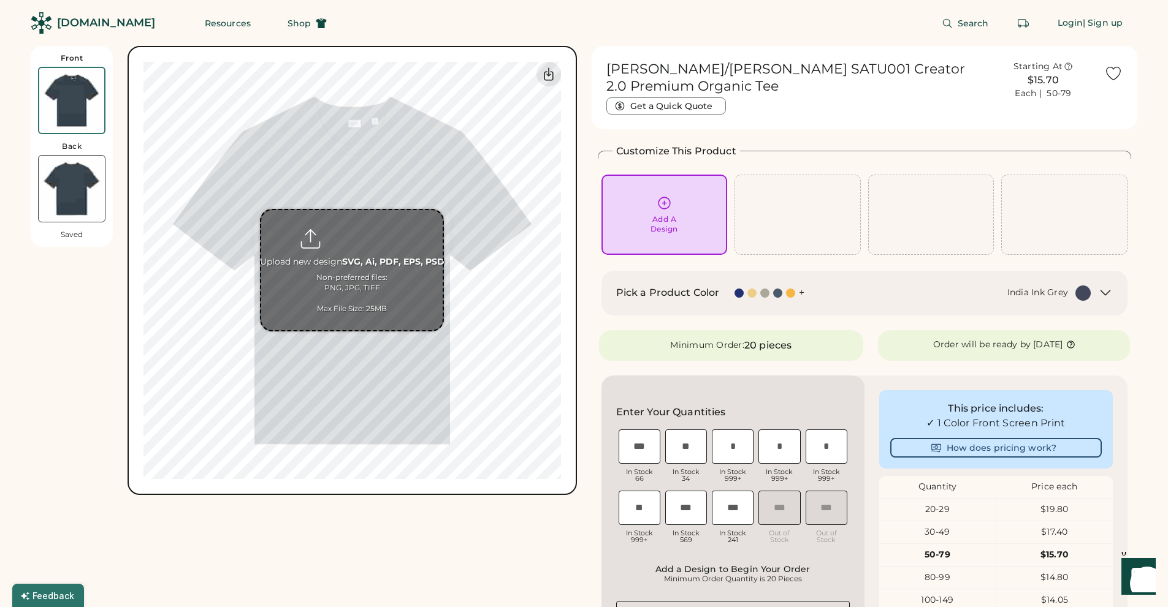
click at [379, 273] on input "file" at bounding box center [351, 270] width 181 height 120
type input "**********"
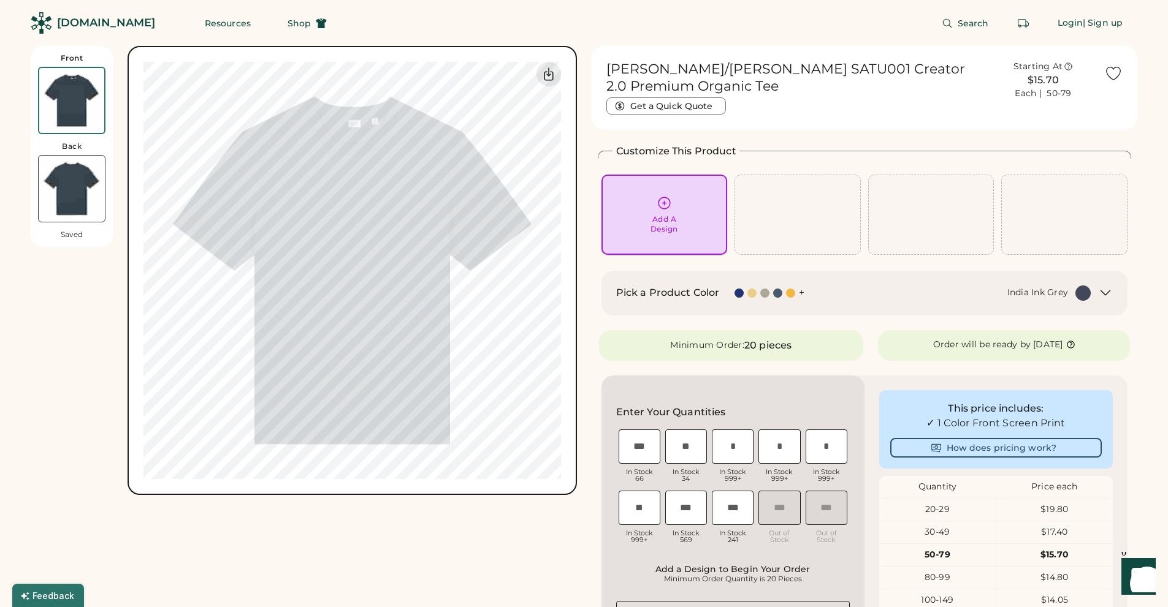
click at [660, 208] on icon at bounding box center [663, 203] width 15 height 15
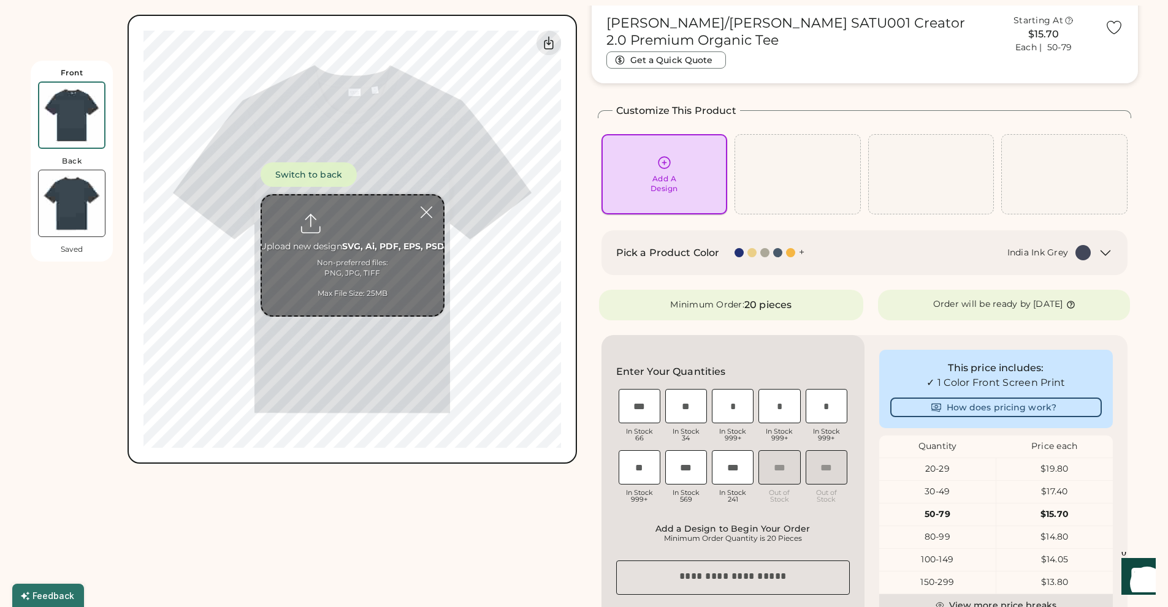
scroll to position [46, 0]
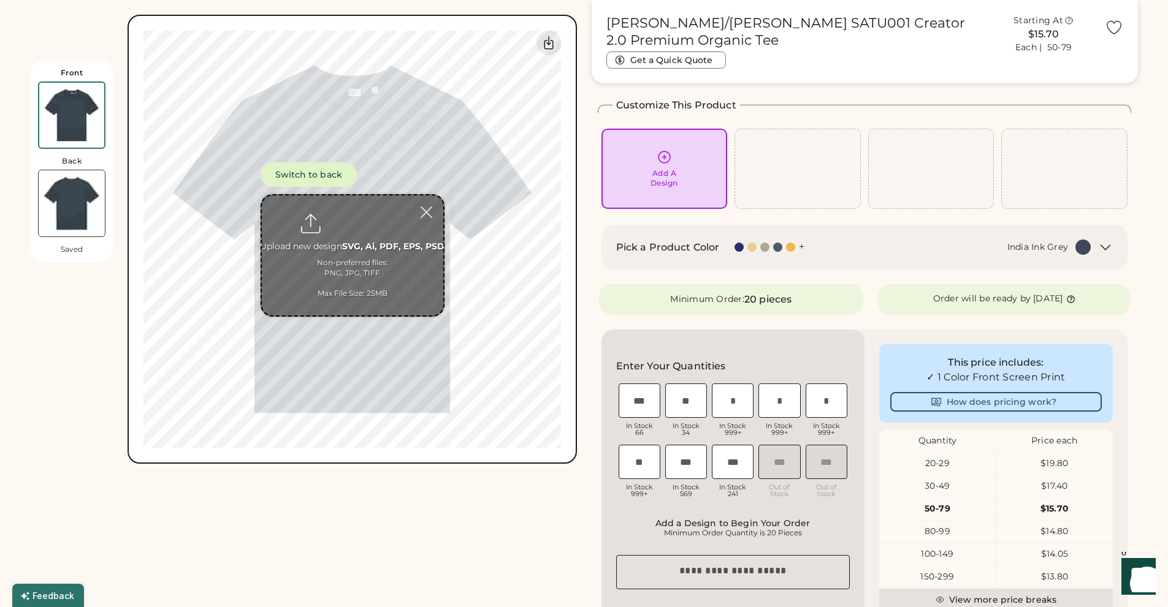
click at [336, 249] on input "file" at bounding box center [352, 256] width 181 height 120
type input "**********"
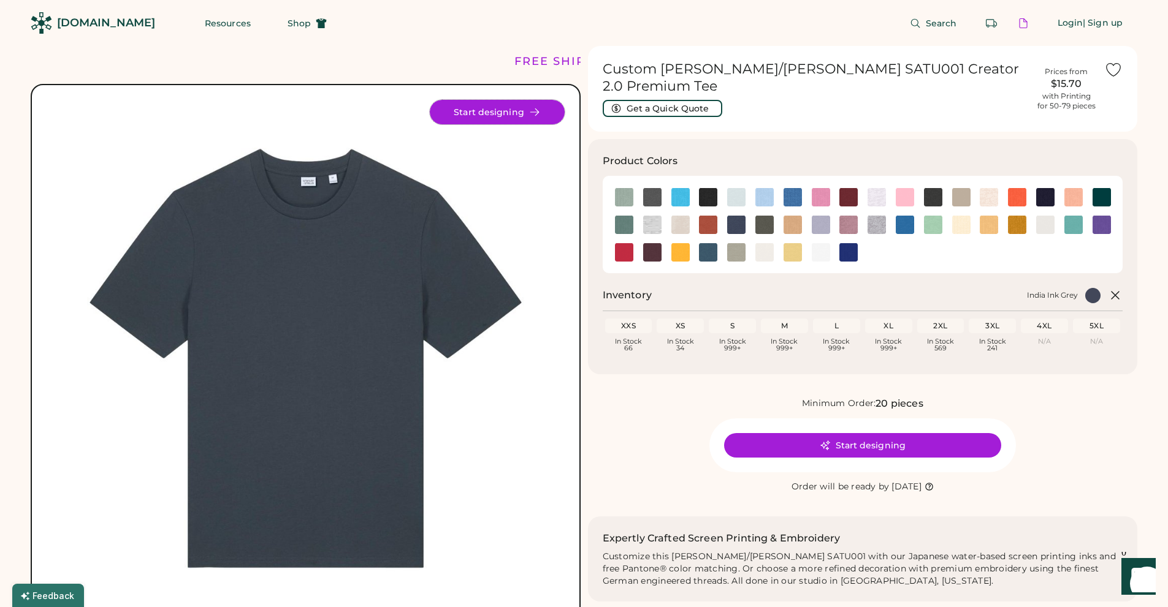
click at [459, 113] on button "Start designing" at bounding box center [497, 112] width 135 height 25
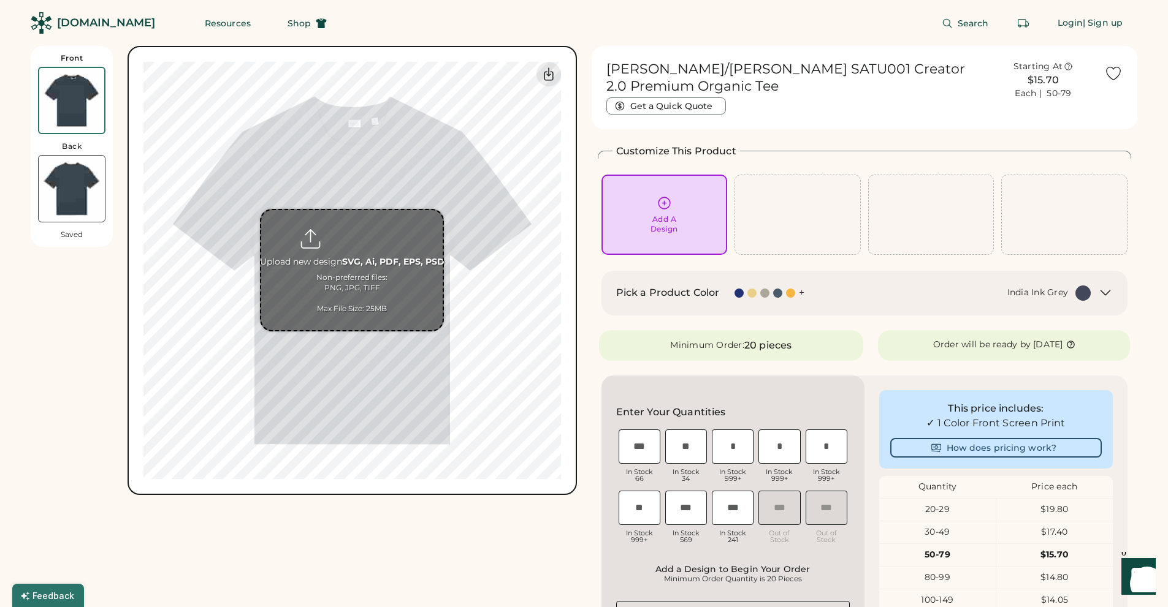
click at [378, 269] on input "file" at bounding box center [351, 270] width 181 height 120
click at [343, 259] on input "file" at bounding box center [351, 270] width 181 height 120
type input "**********"
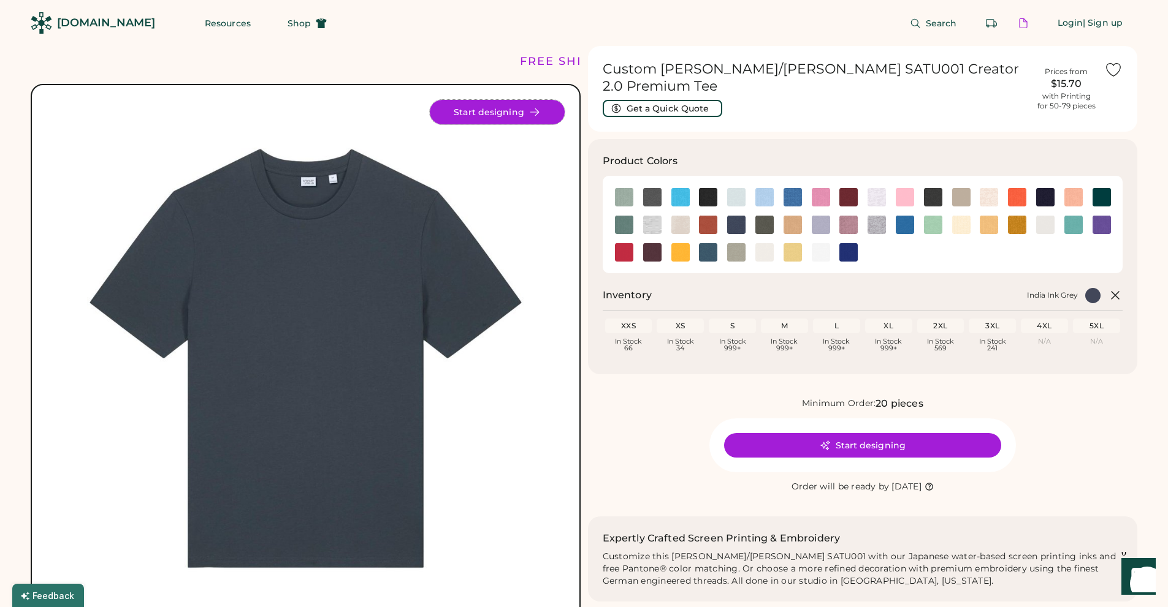
click at [481, 106] on button "Start designing" at bounding box center [497, 112] width 135 height 25
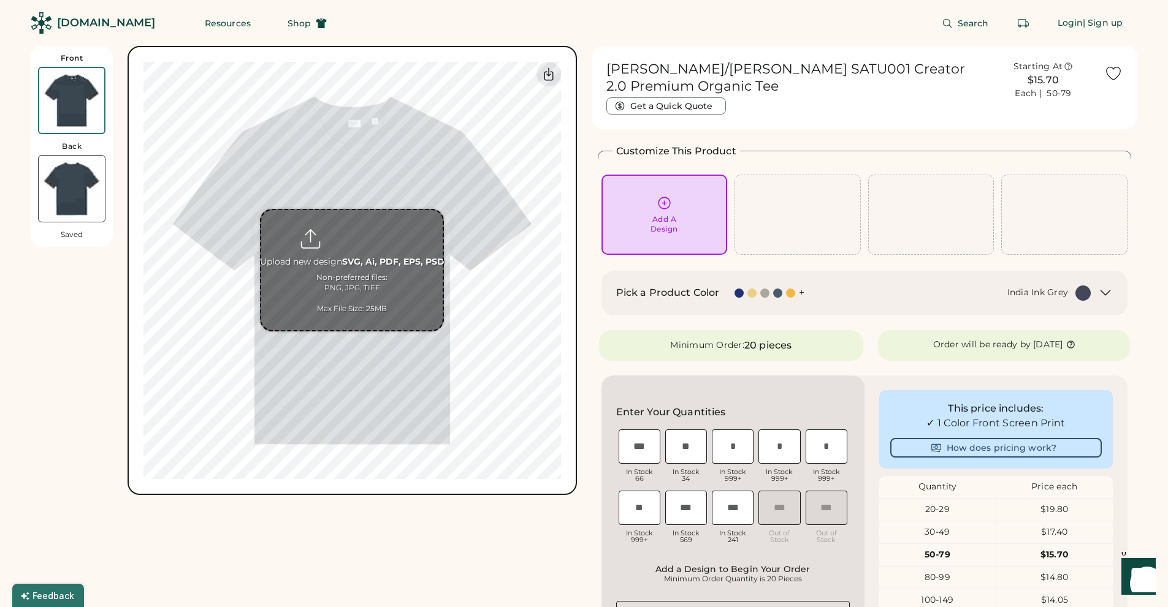
click at [343, 262] on input "file" at bounding box center [351, 270] width 181 height 120
type input "**********"
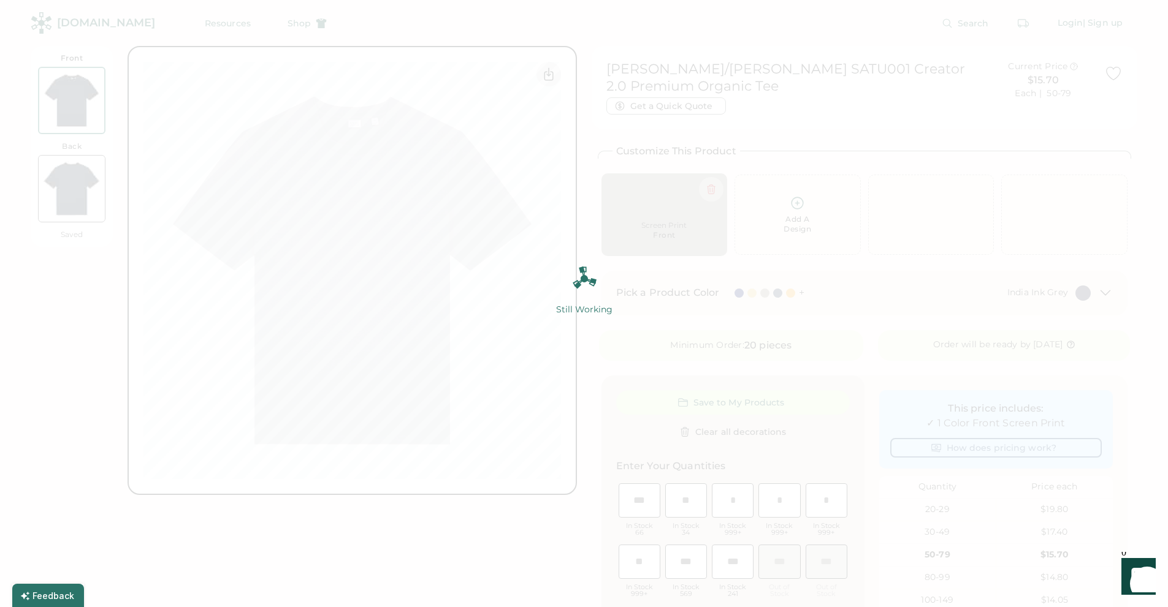
click at [802, 221] on img at bounding box center [584, 303] width 1168 height 607
